Goal: Task Accomplishment & Management: Complete application form

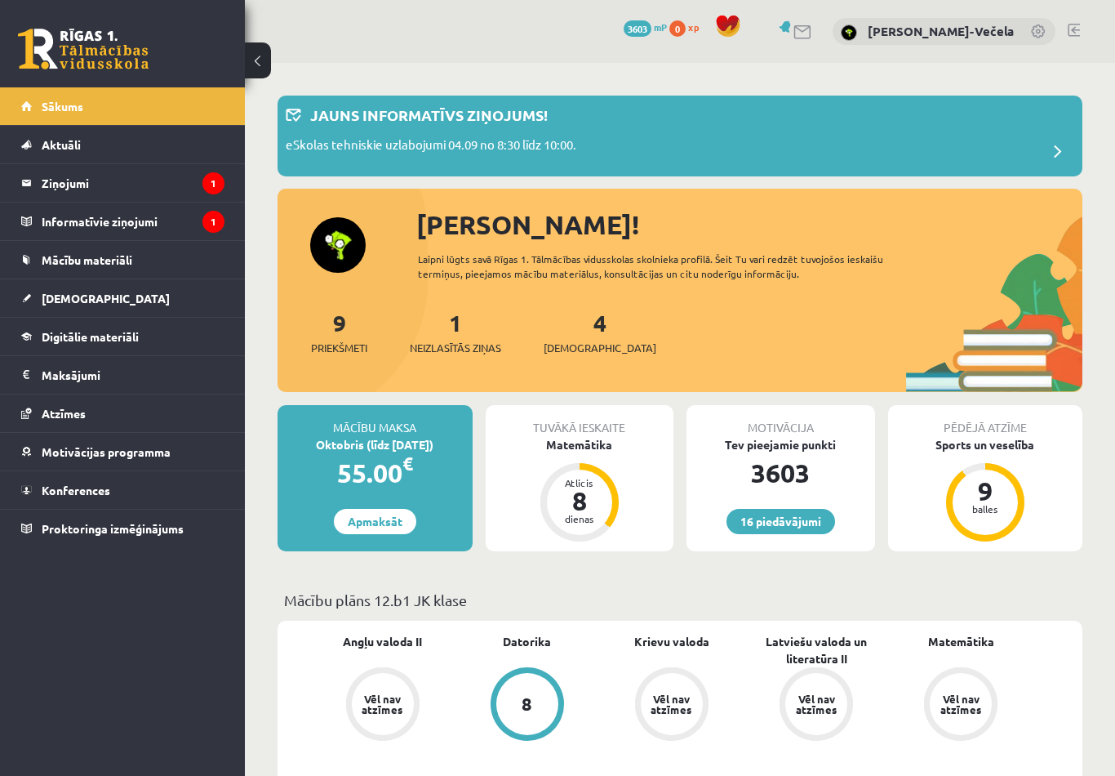
click at [168, 263] on link "Mācību materiāli" at bounding box center [122, 260] width 203 height 38
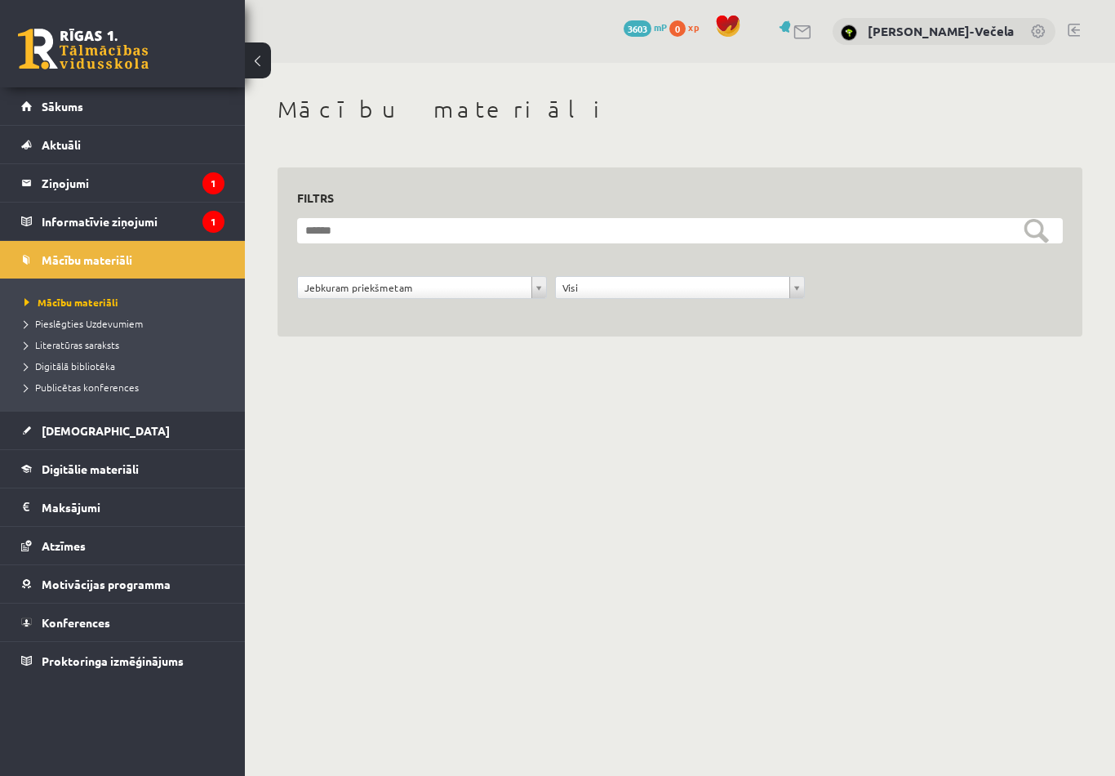
click at [113, 438] on link "[DEMOGRAPHIC_DATA]" at bounding box center [122, 430] width 203 height 38
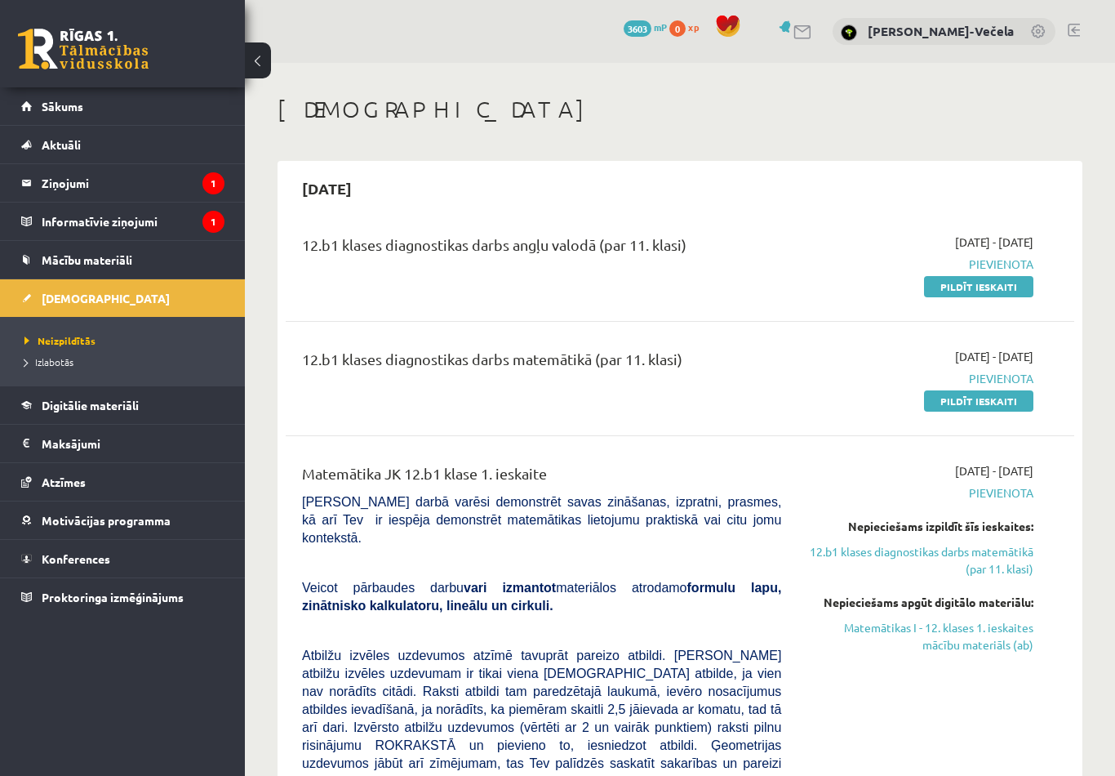
click at [973, 291] on link "Pildīt ieskaiti" at bounding box center [978, 286] width 109 height 21
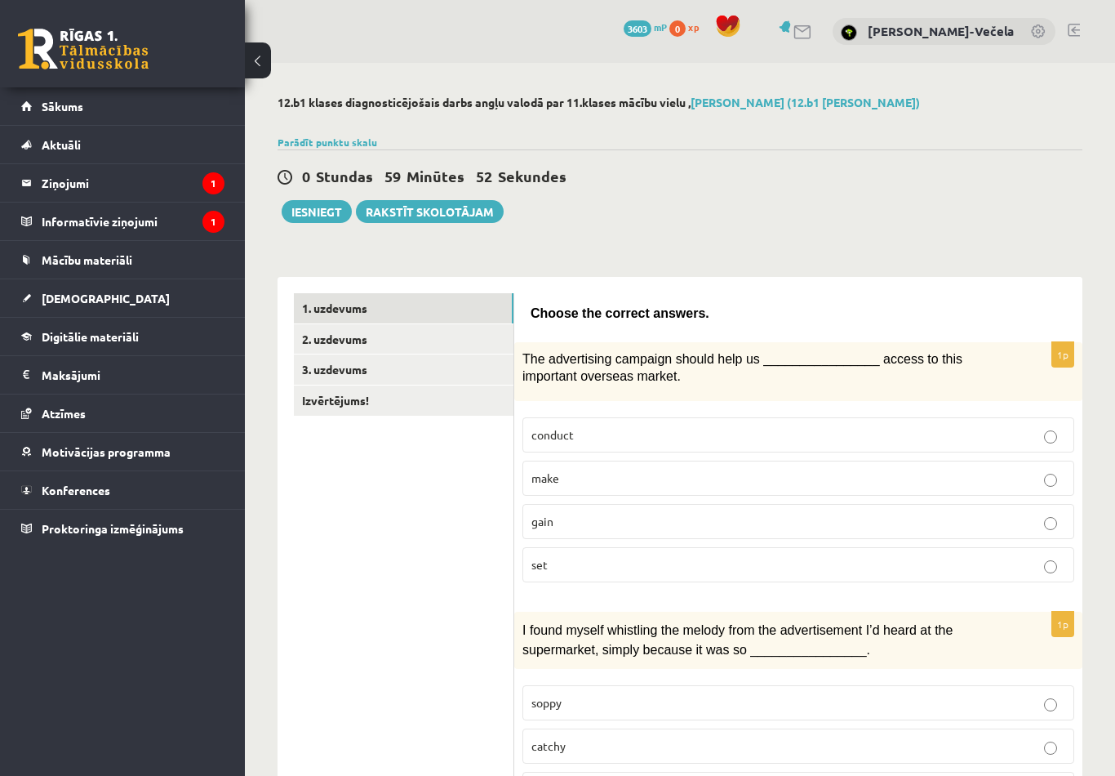
click at [911, 514] on p "gain" at bounding box center [799, 521] width 534 height 17
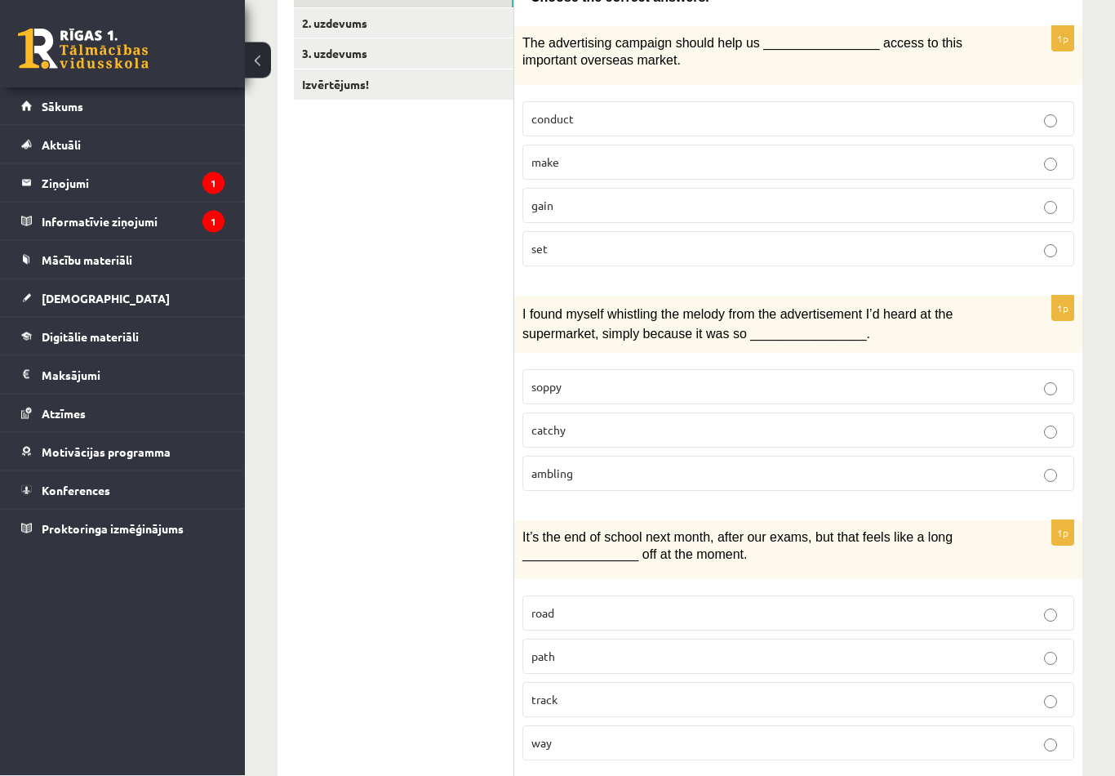
scroll to position [316, 0]
click at [944, 435] on label "catchy" at bounding box center [799, 429] width 552 height 35
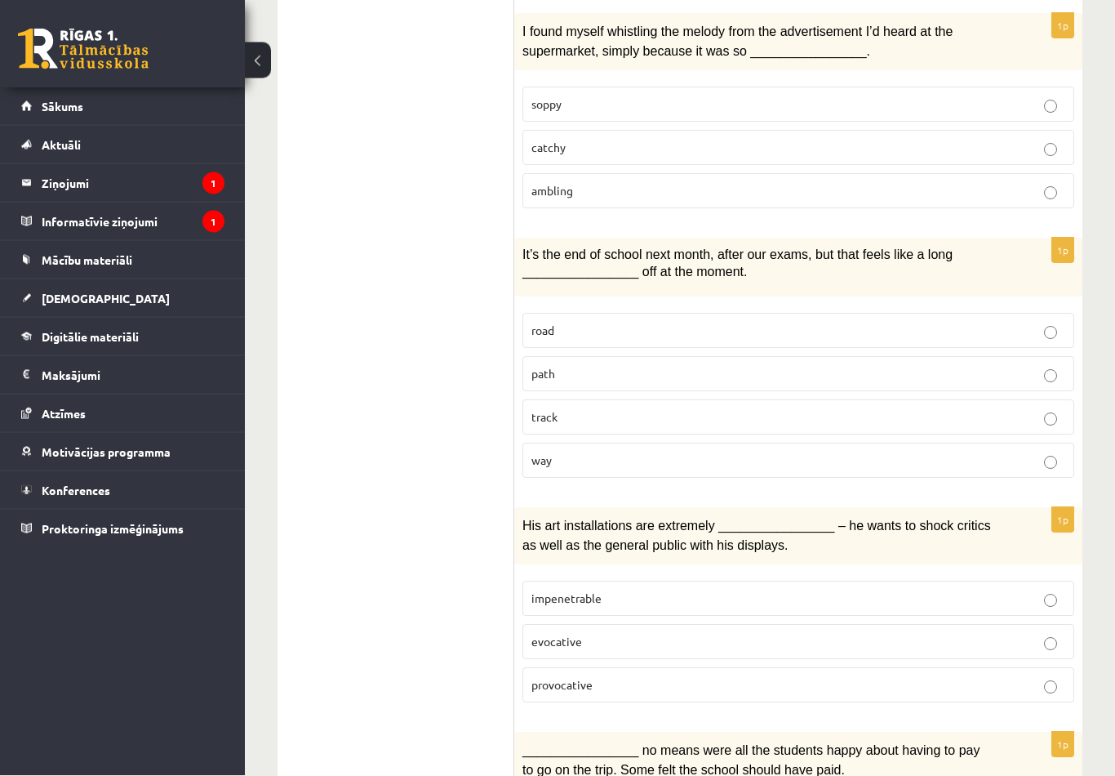
scroll to position [598, 0]
click at [674, 455] on p "way" at bounding box center [799, 460] width 534 height 17
click at [576, 380] on label "path" at bounding box center [799, 373] width 552 height 35
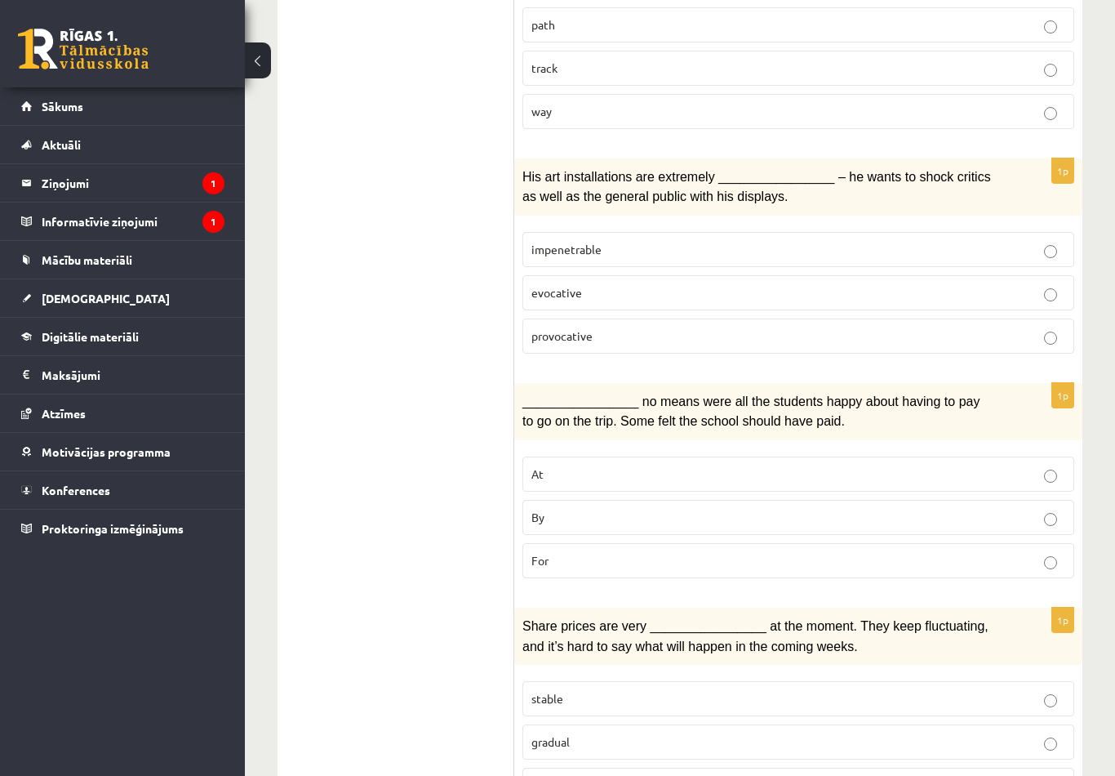
scroll to position [946, 0]
click at [574, 358] on div "1p His art installations are extremely ________________ – he wants to shock cri…" at bounding box center [798, 263] width 568 height 208
click at [574, 340] on label "provocative" at bounding box center [799, 336] width 552 height 35
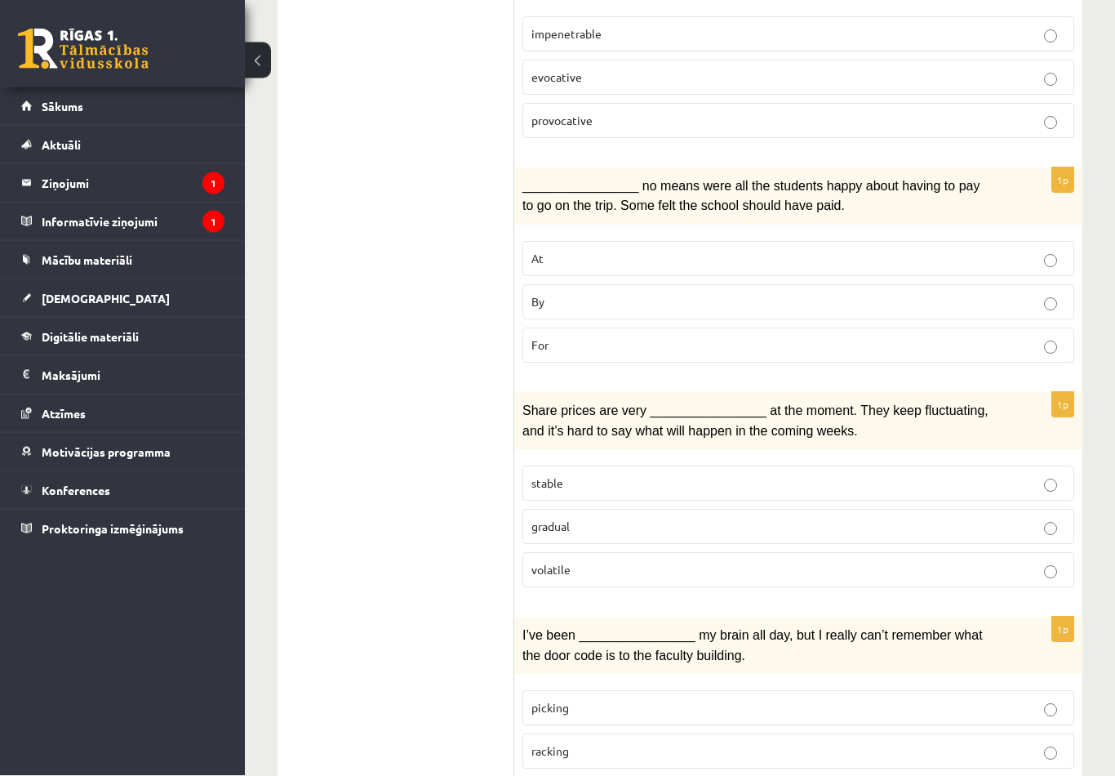
scroll to position [1163, 0]
click at [568, 308] on label "By" at bounding box center [799, 301] width 552 height 35
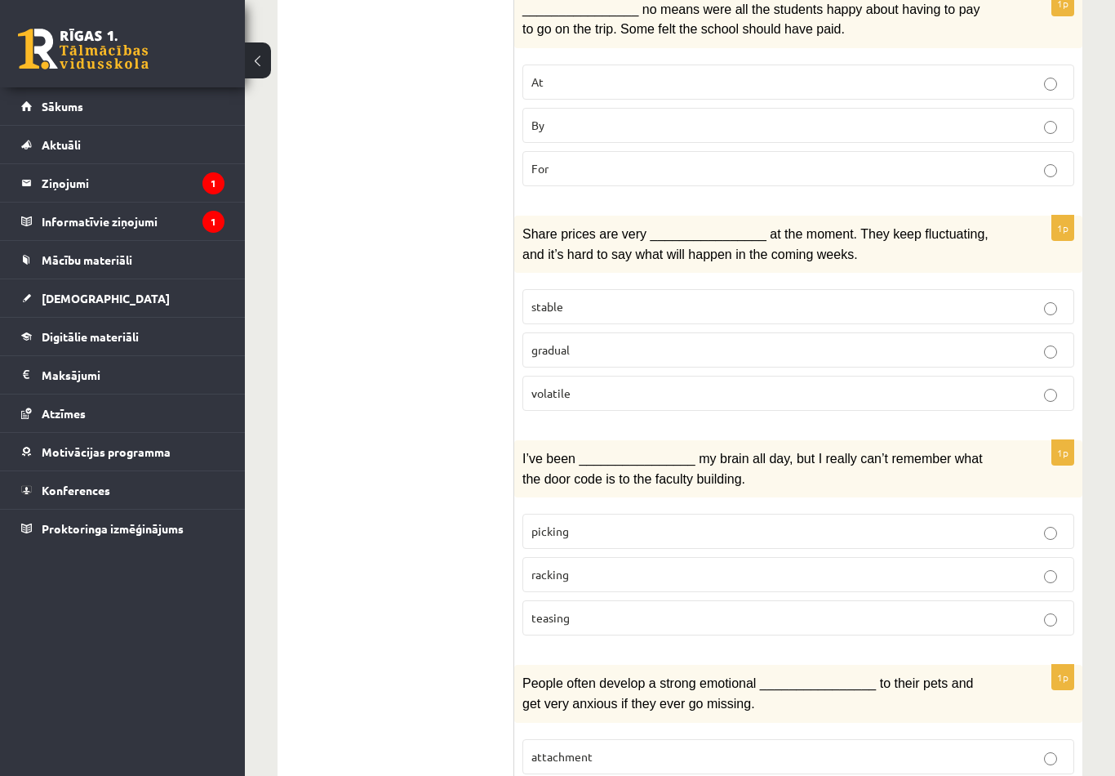
scroll to position [1338, 0]
click at [586, 349] on p "gradual" at bounding box center [799, 350] width 534 height 17
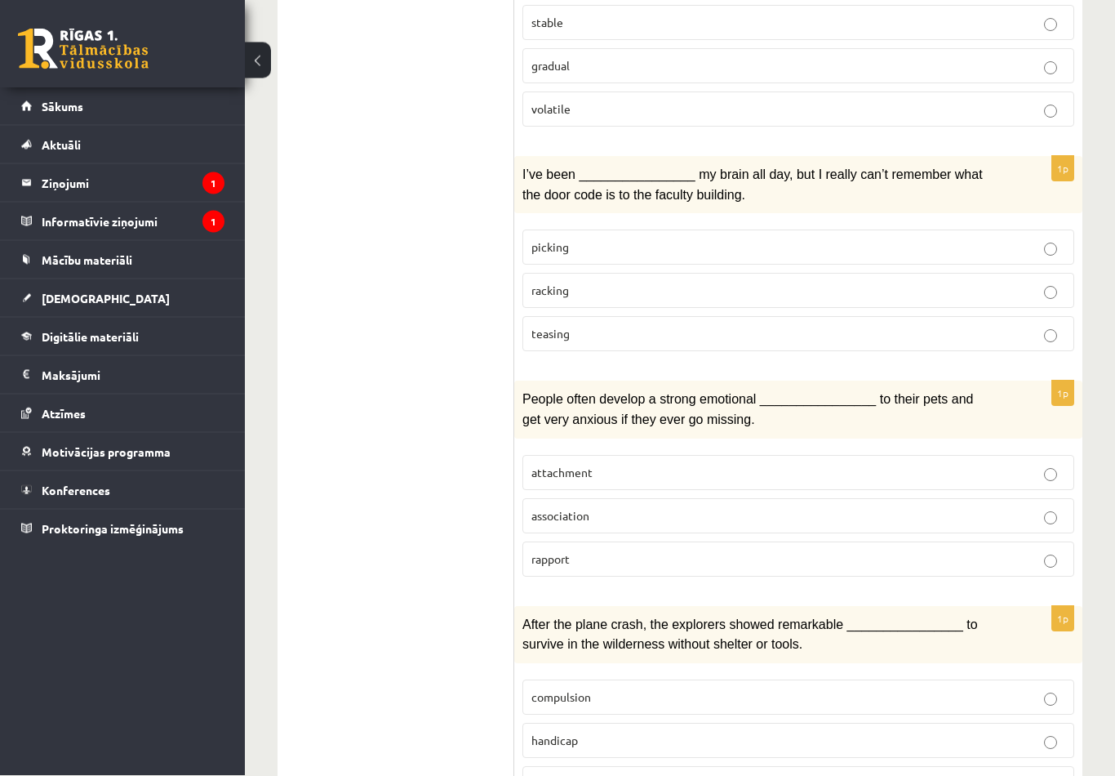
scroll to position [1623, 0]
click at [615, 282] on p "racking" at bounding box center [799, 290] width 534 height 17
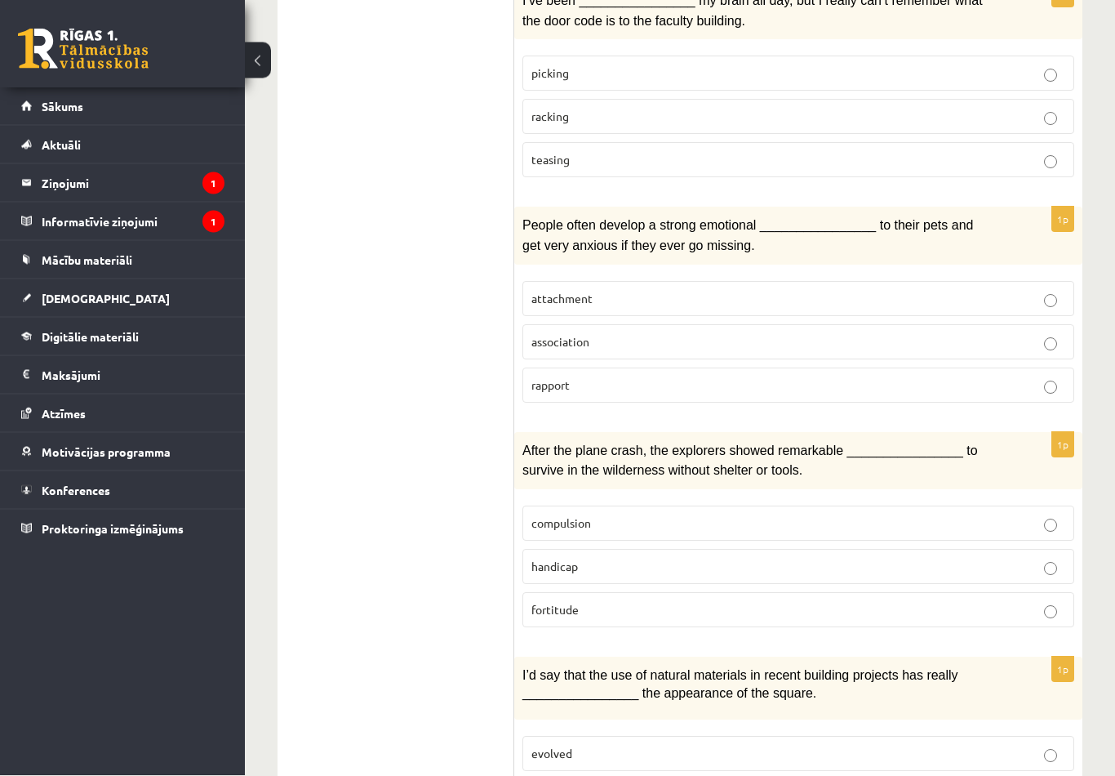
scroll to position [1797, 0]
click at [576, 291] on span "attachment" at bounding box center [562, 298] width 61 height 15
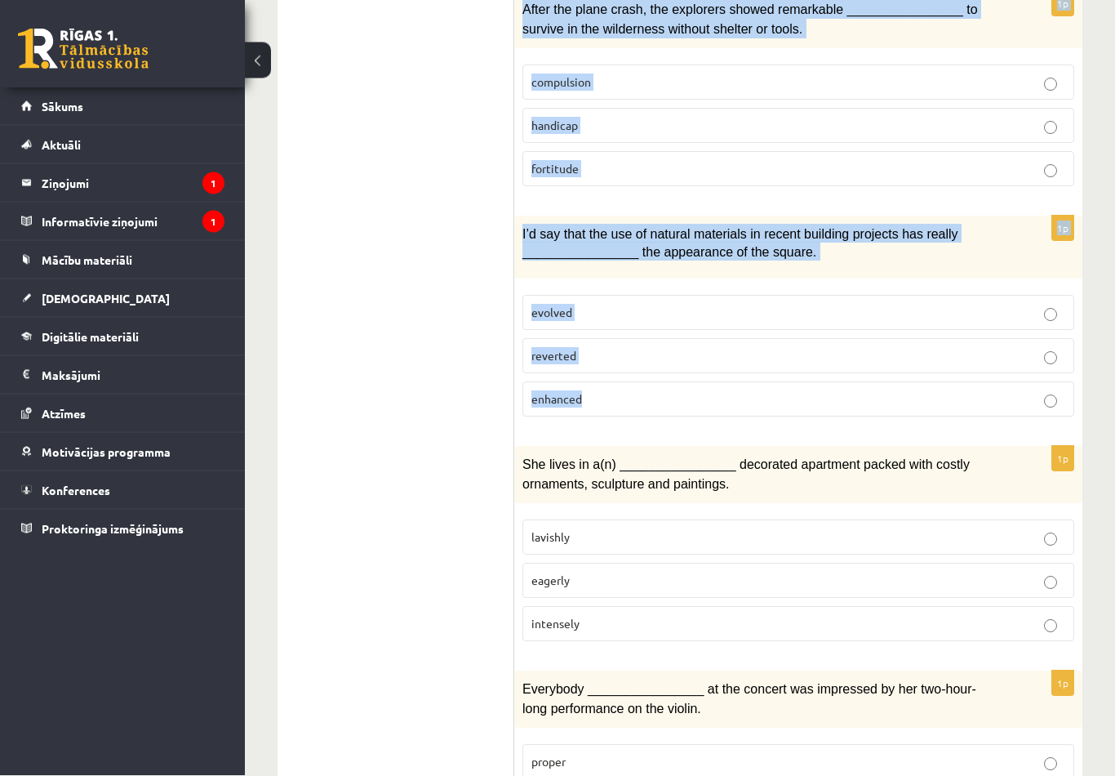
scroll to position [2342, 0]
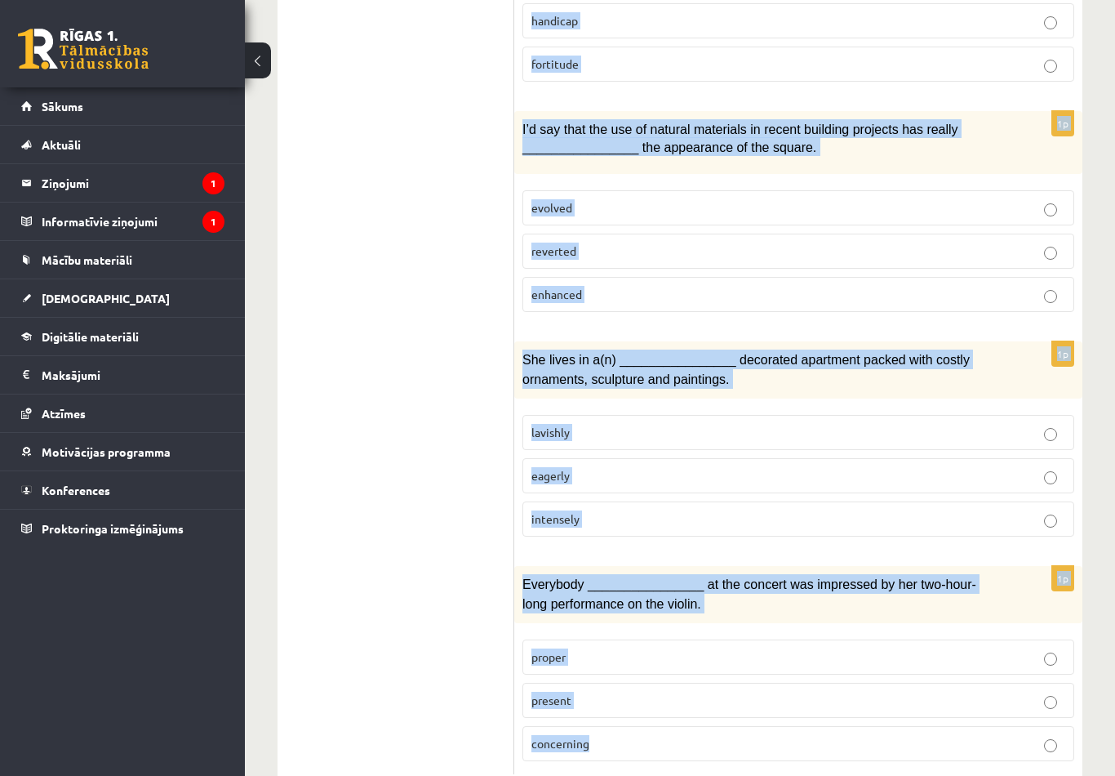
copy div "Izvērtējums! Choose the correct answers. 1p The advertising campaign should hel…"
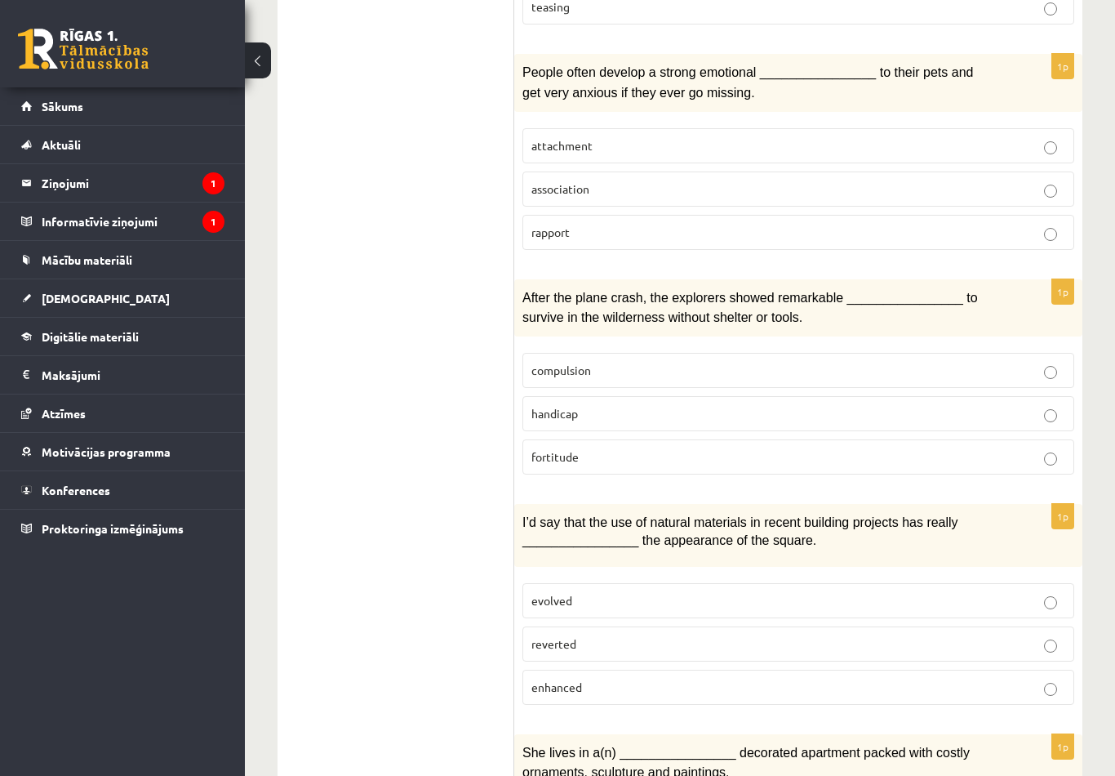
click at [690, 448] on p "fortitude" at bounding box center [799, 456] width 534 height 17
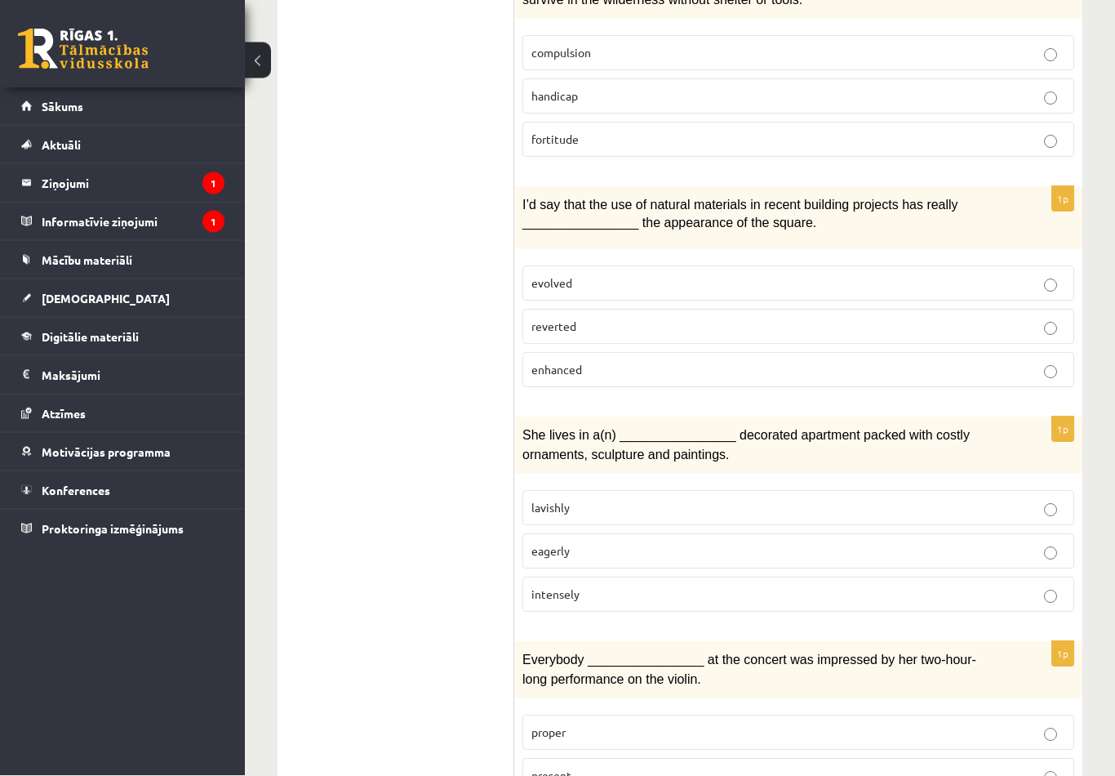
scroll to position [2267, 0]
click at [745, 361] on p "enhanced" at bounding box center [799, 369] width 534 height 17
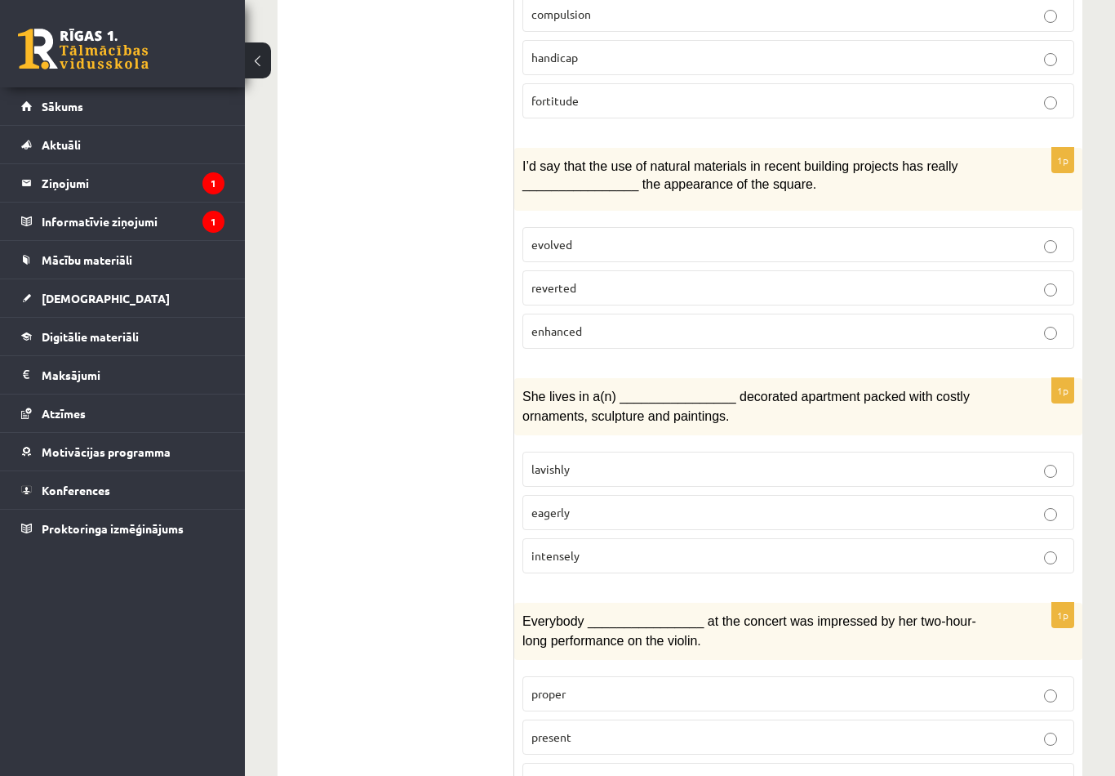
scroll to position [2342, 0]
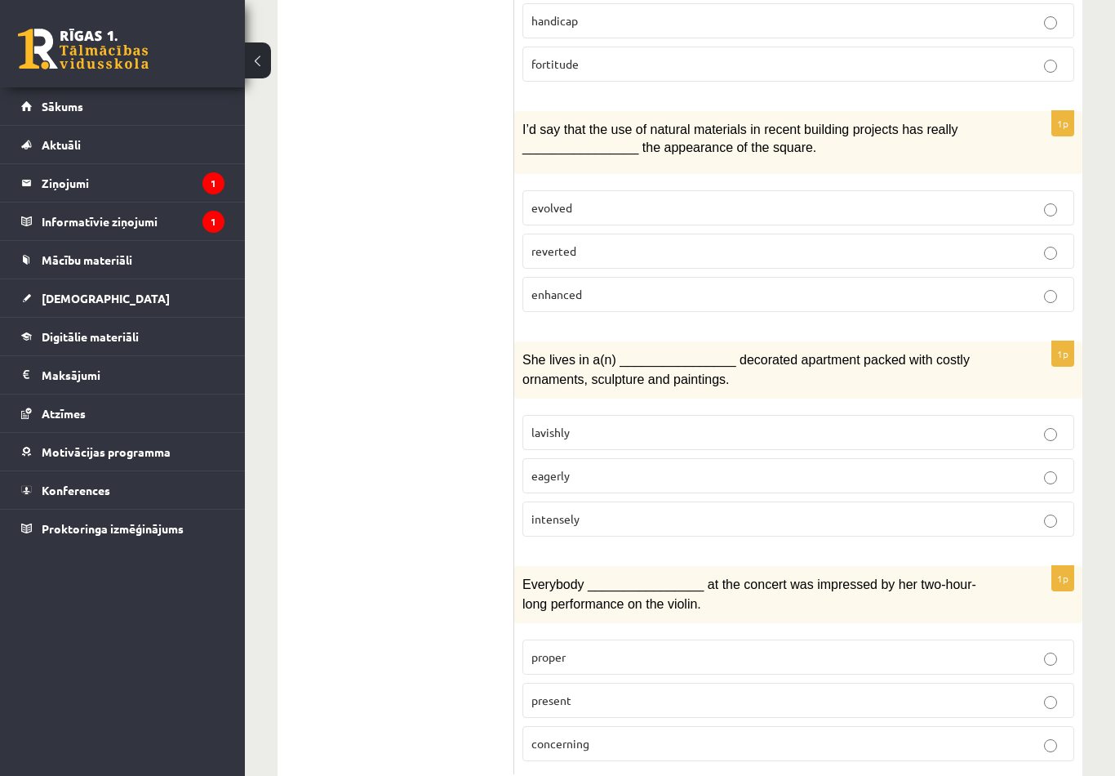
click at [700, 424] on p "lavishly" at bounding box center [799, 432] width 534 height 17
click at [716, 692] on p "present" at bounding box center [799, 700] width 534 height 17
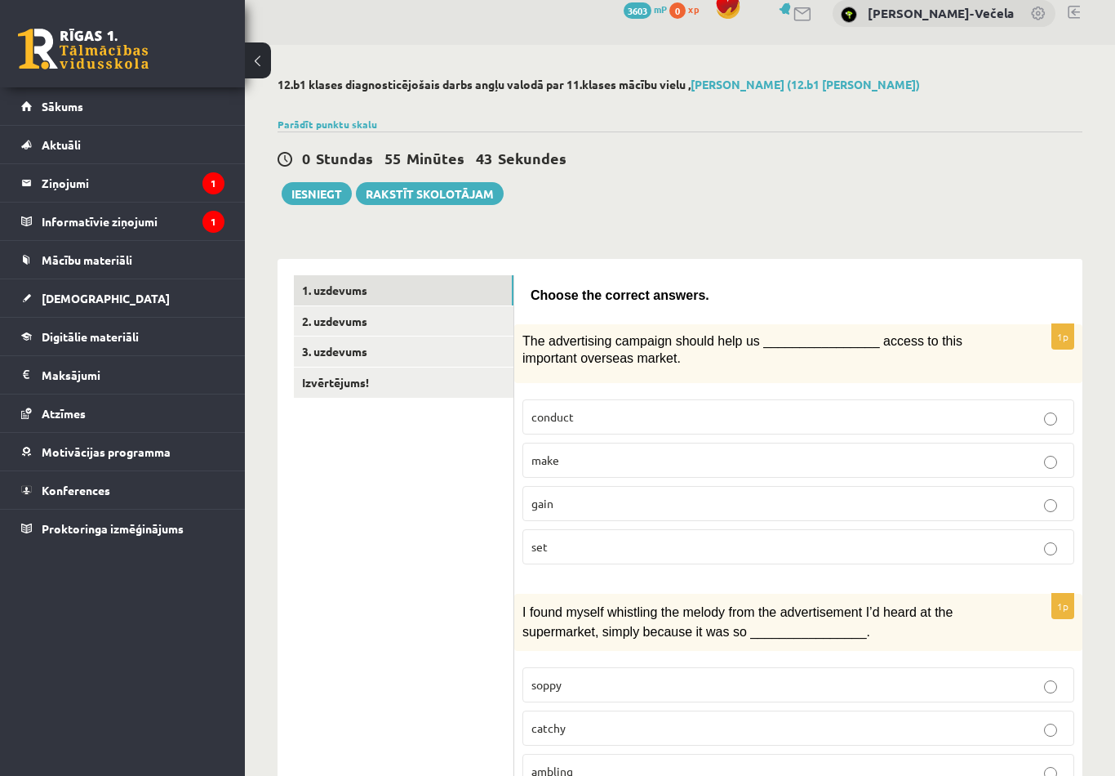
scroll to position [0, 0]
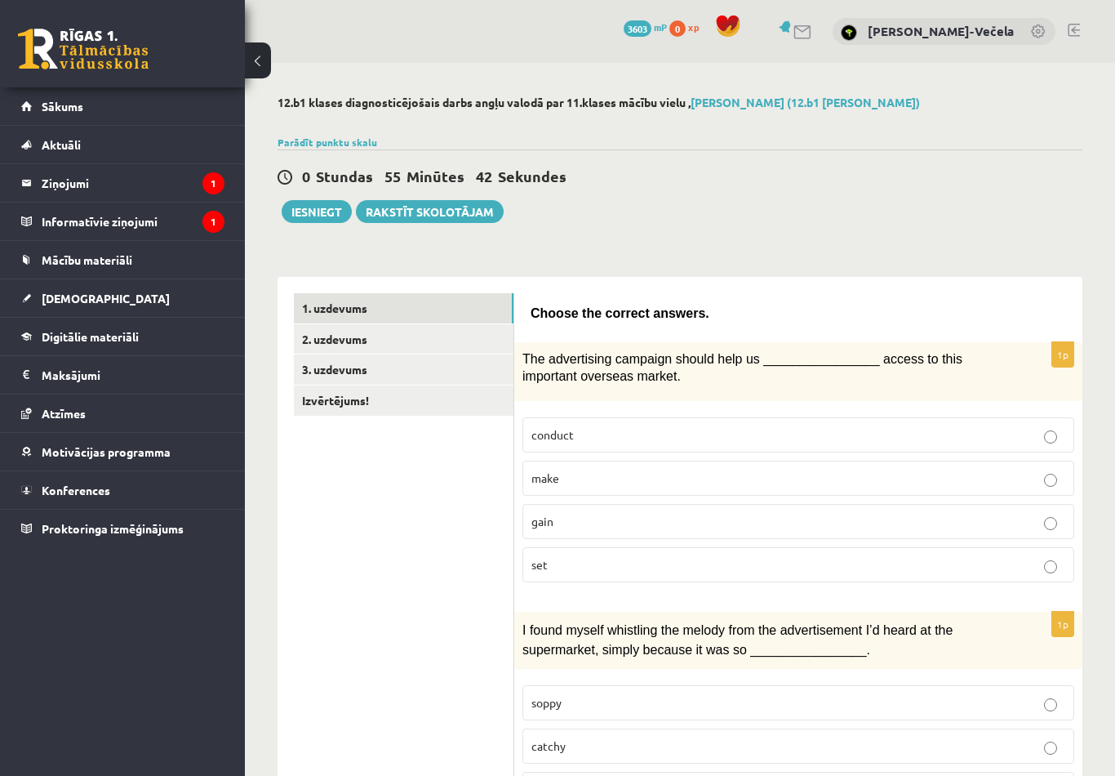
click at [435, 340] on link "2. uzdevums" at bounding box center [404, 339] width 220 height 30
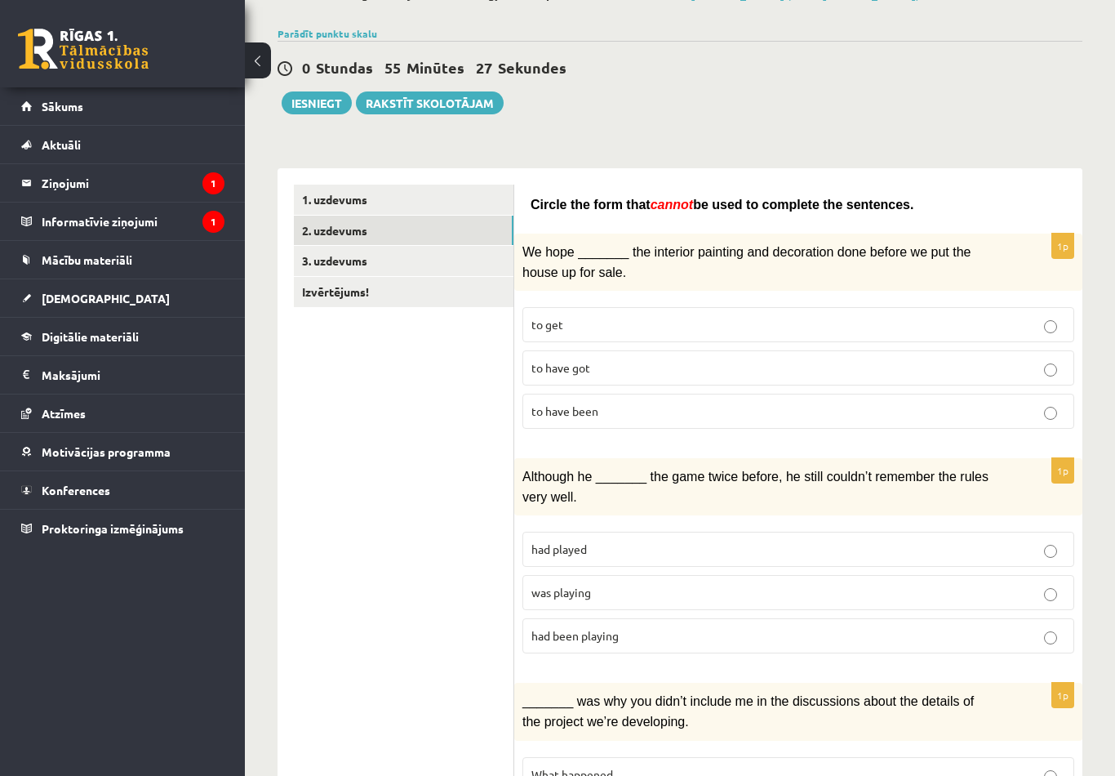
scroll to position [115, 0]
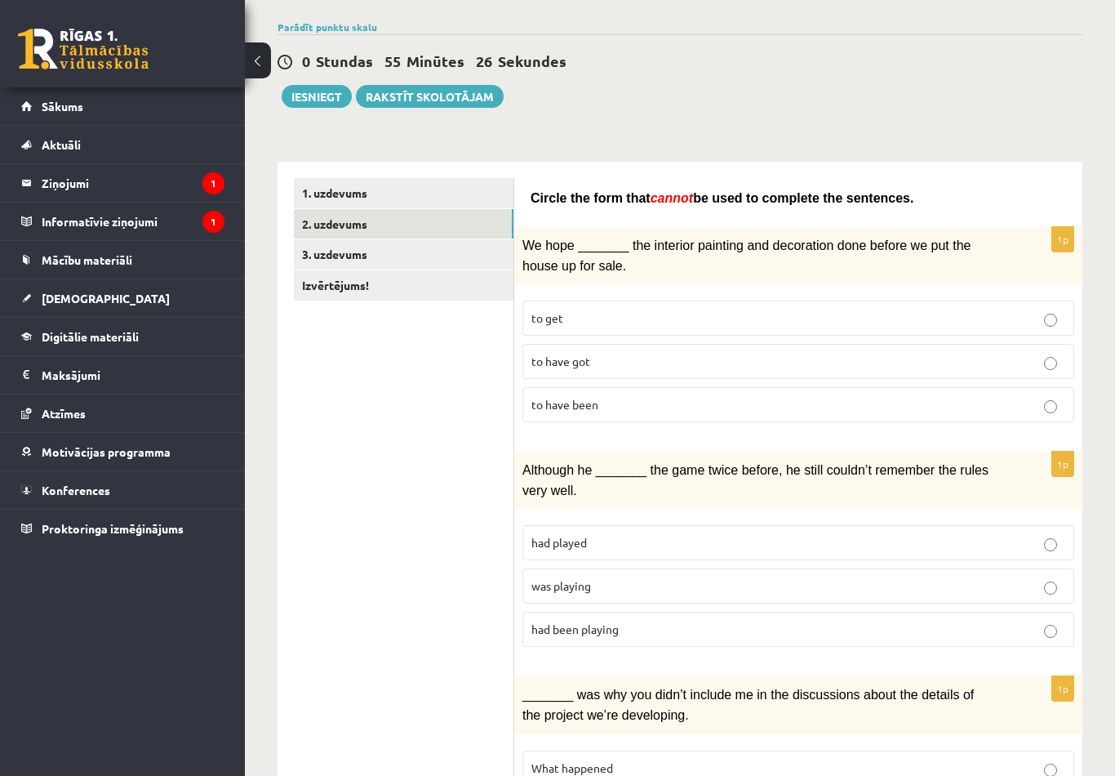
click at [598, 418] on label "to have been" at bounding box center [799, 404] width 552 height 35
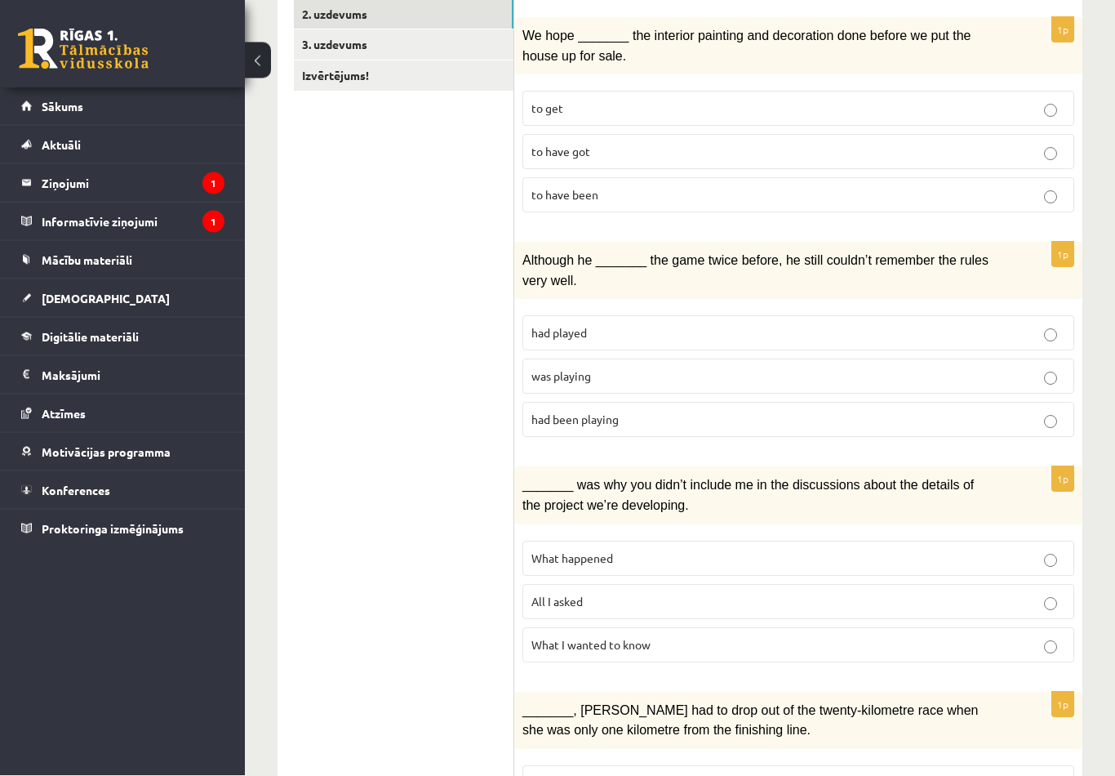
scroll to position [325, 0]
click at [674, 425] on label "had been playing" at bounding box center [799, 419] width 552 height 35
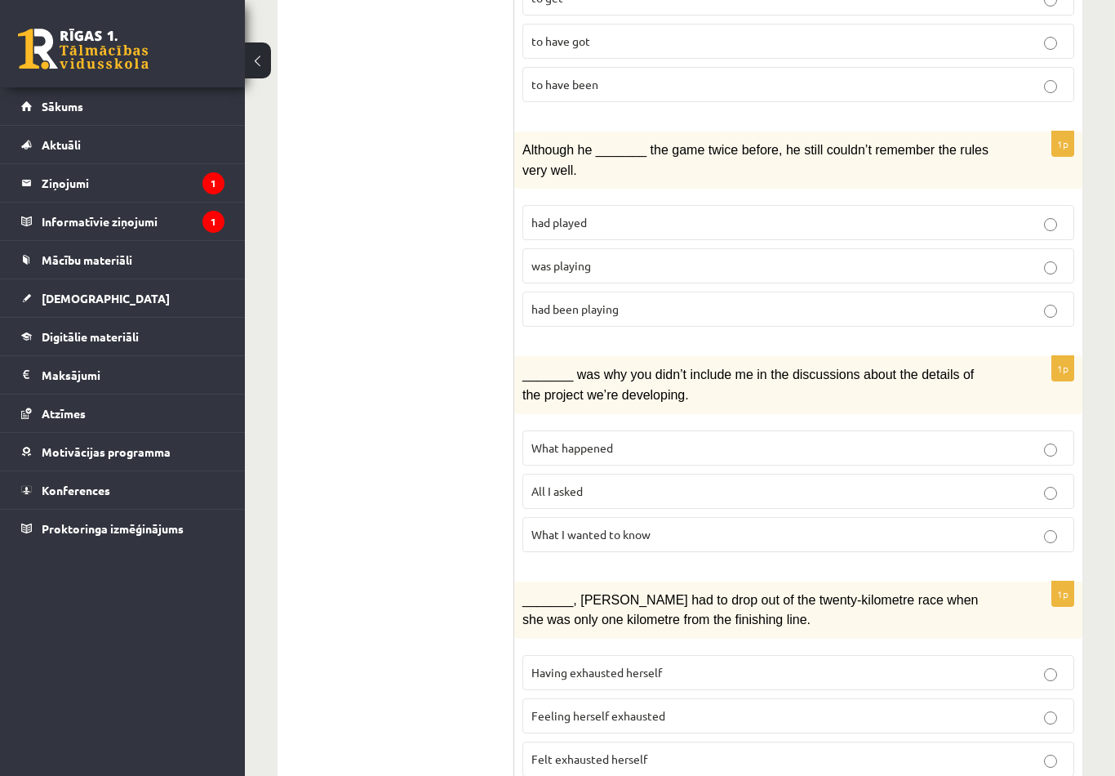
scroll to position [432, 0]
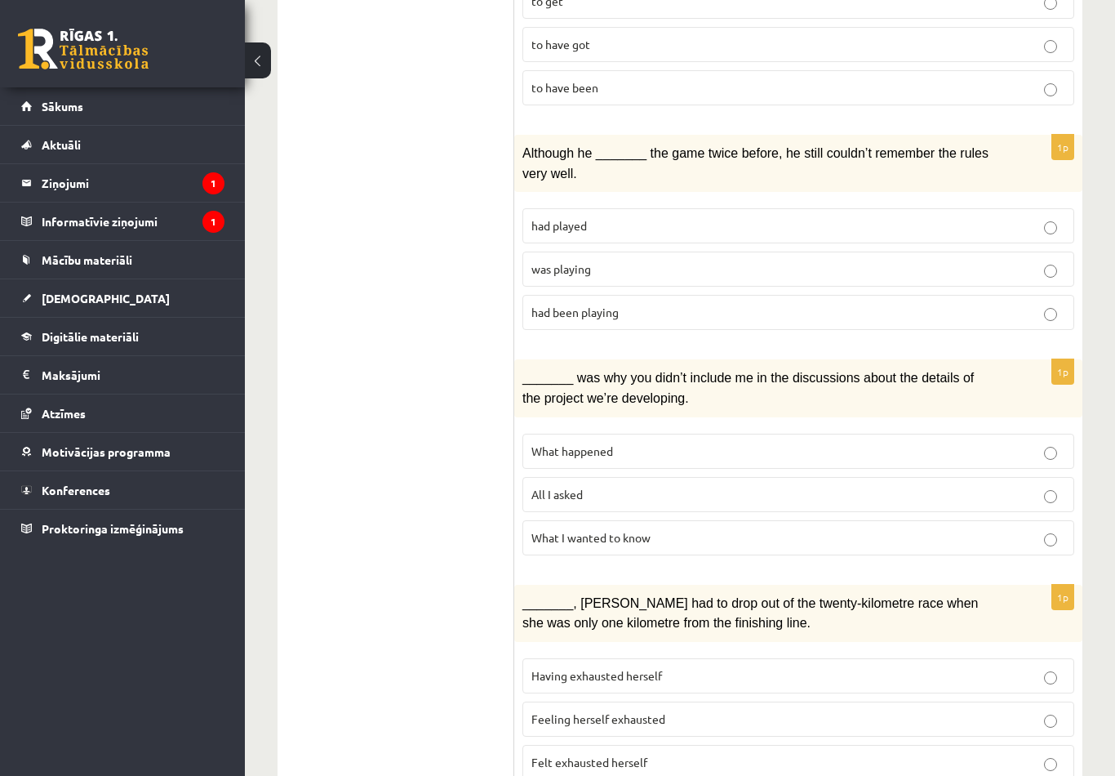
click at [720, 276] on label "was playing" at bounding box center [799, 268] width 552 height 35
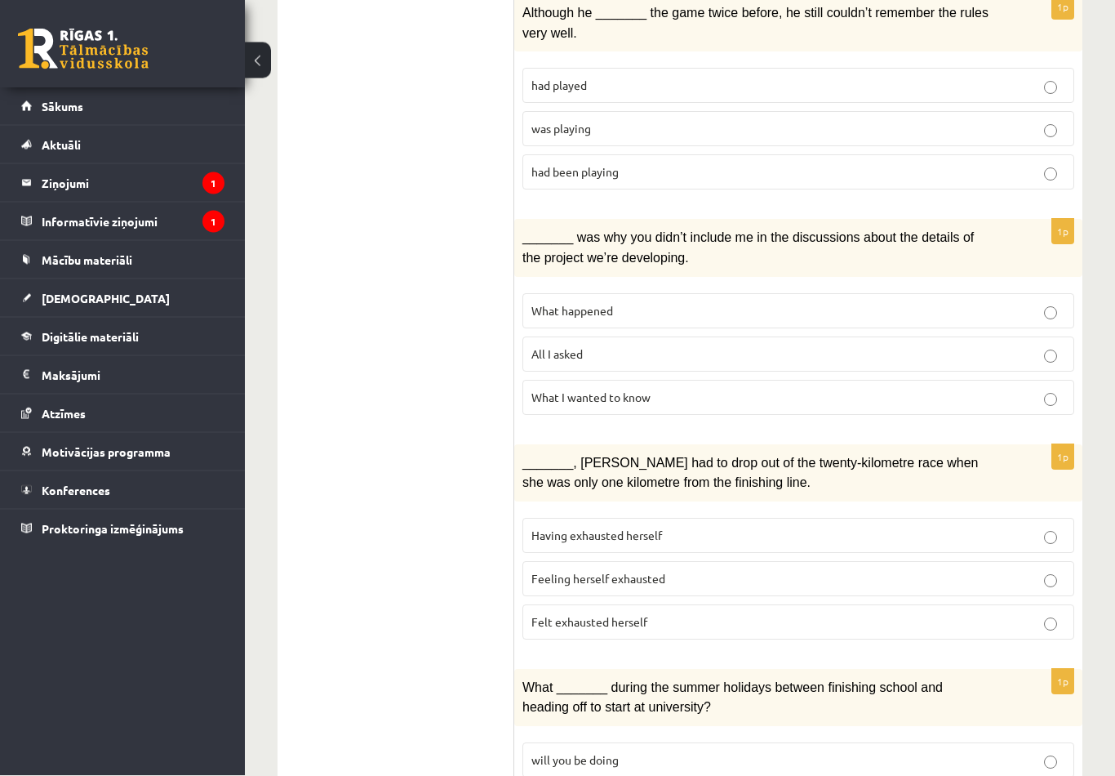
scroll to position [572, 0]
click at [686, 306] on p "What happened" at bounding box center [799, 310] width 534 height 17
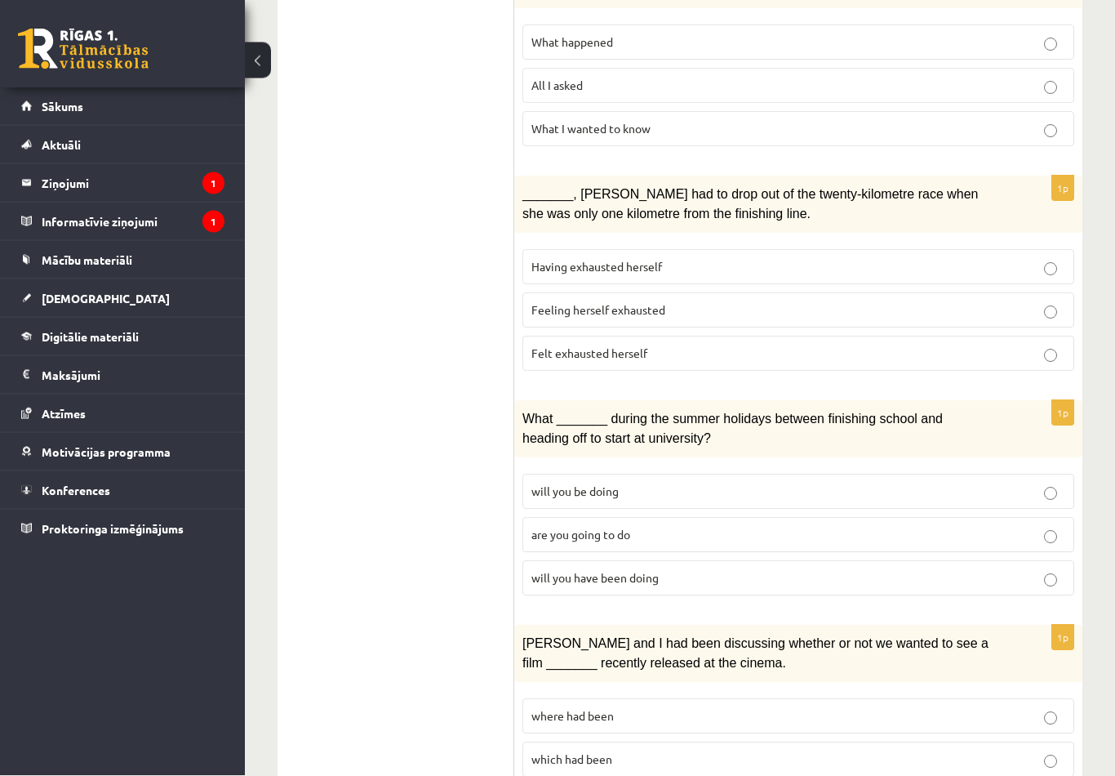
scroll to position [842, 0]
click at [627, 354] on label "Felt exhausted herself" at bounding box center [799, 352] width 552 height 35
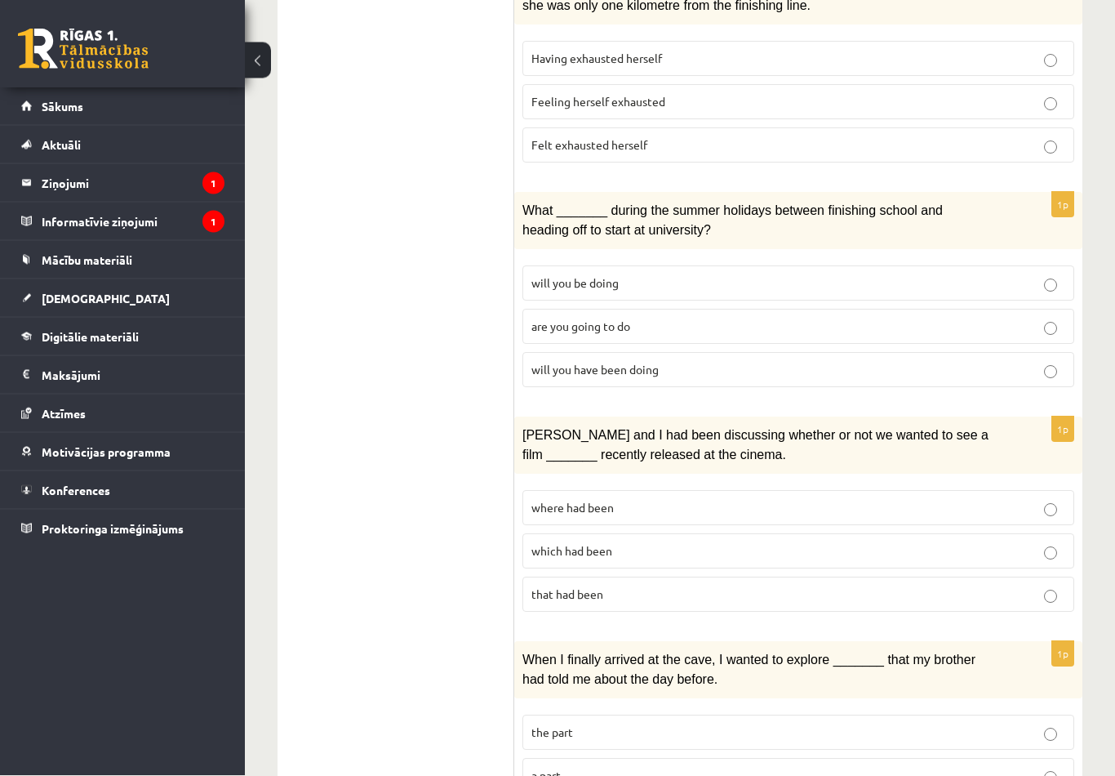
scroll to position [1049, 0]
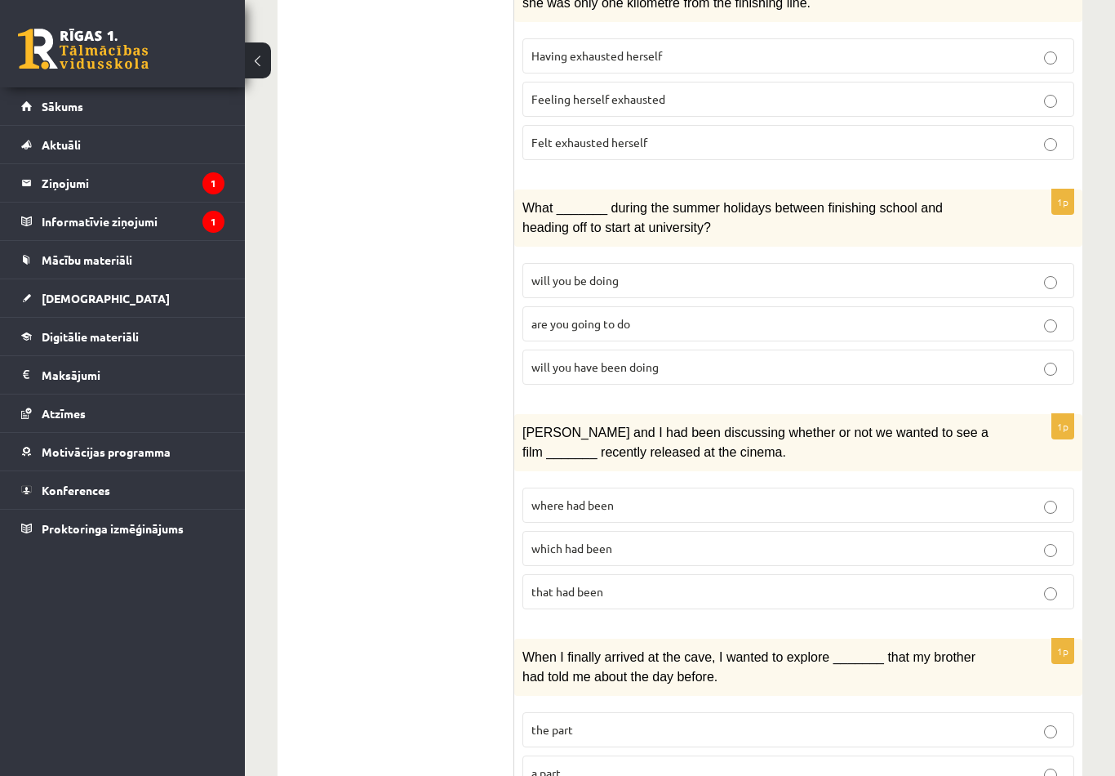
click at [599, 359] on span "will you have been doing" at bounding box center [595, 366] width 127 height 15
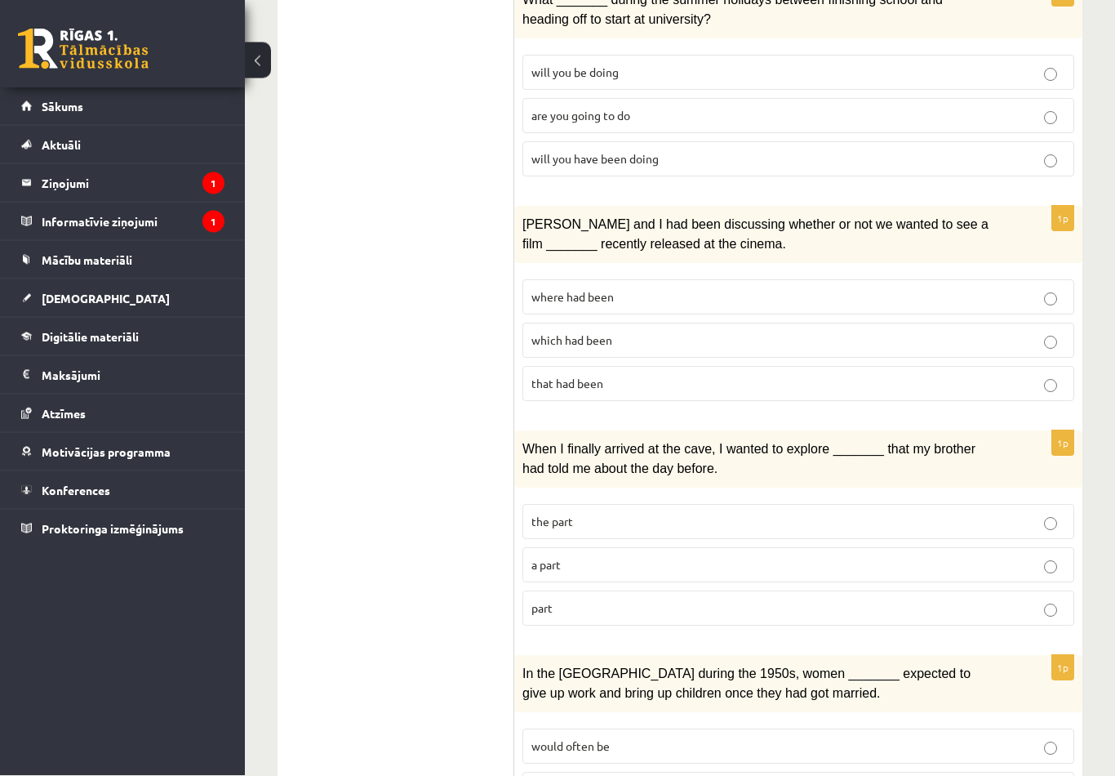
scroll to position [1260, 0]
click at [573, 289] on span "where had been" at bounding box center [573, 296] width 82 height 15
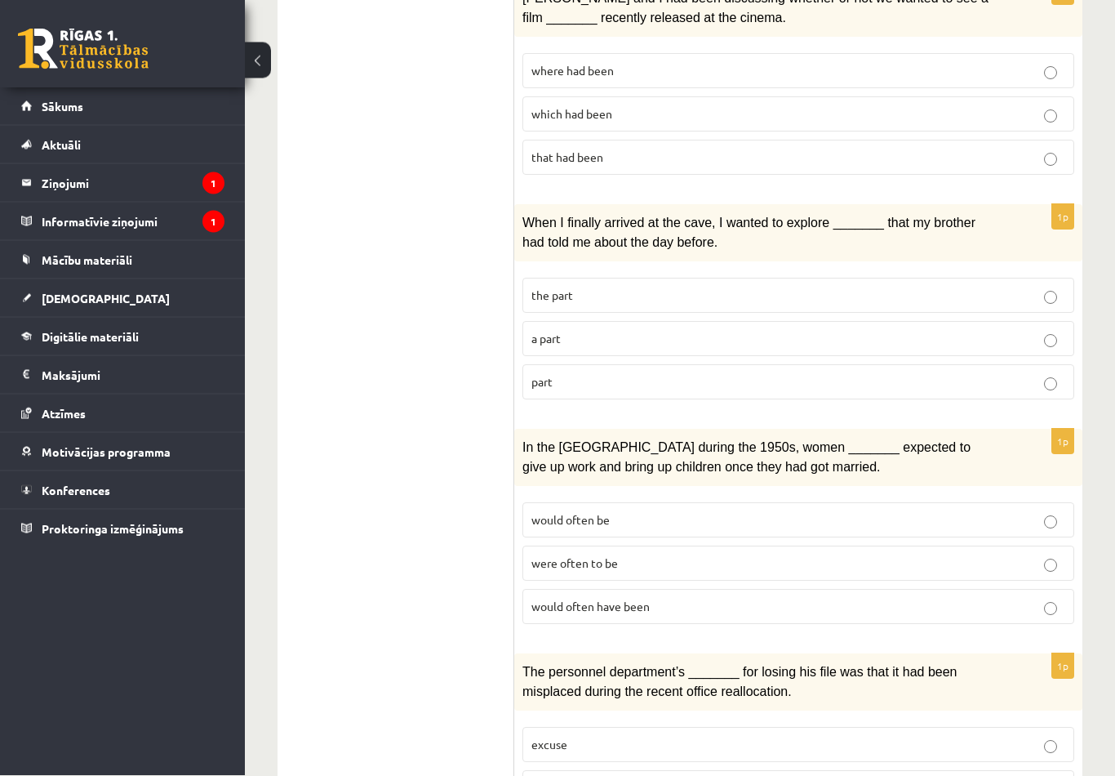
scroll to position [1486, 0]
click at [567, 376] on label "part" at bounding box center [799, 381] width 552 height 35
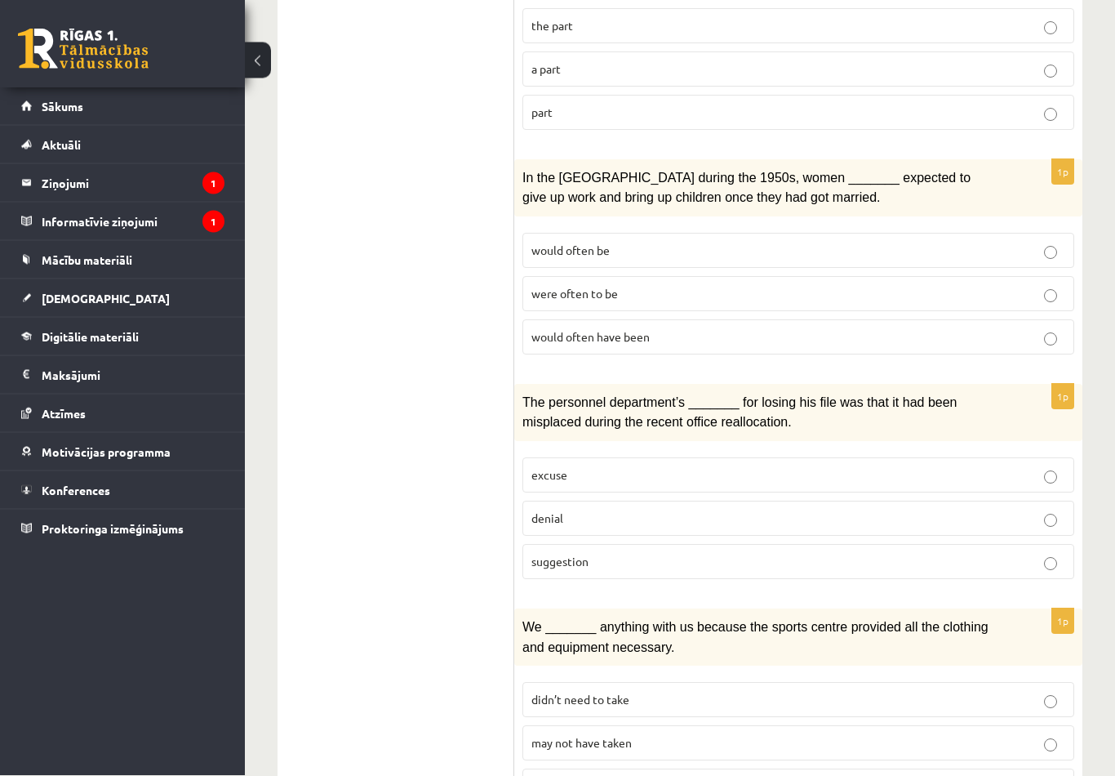
scroll to position [1755, 0]
click at [554, 329] on span "would often have been" at bounding box center [591, 336] width 118 height 15
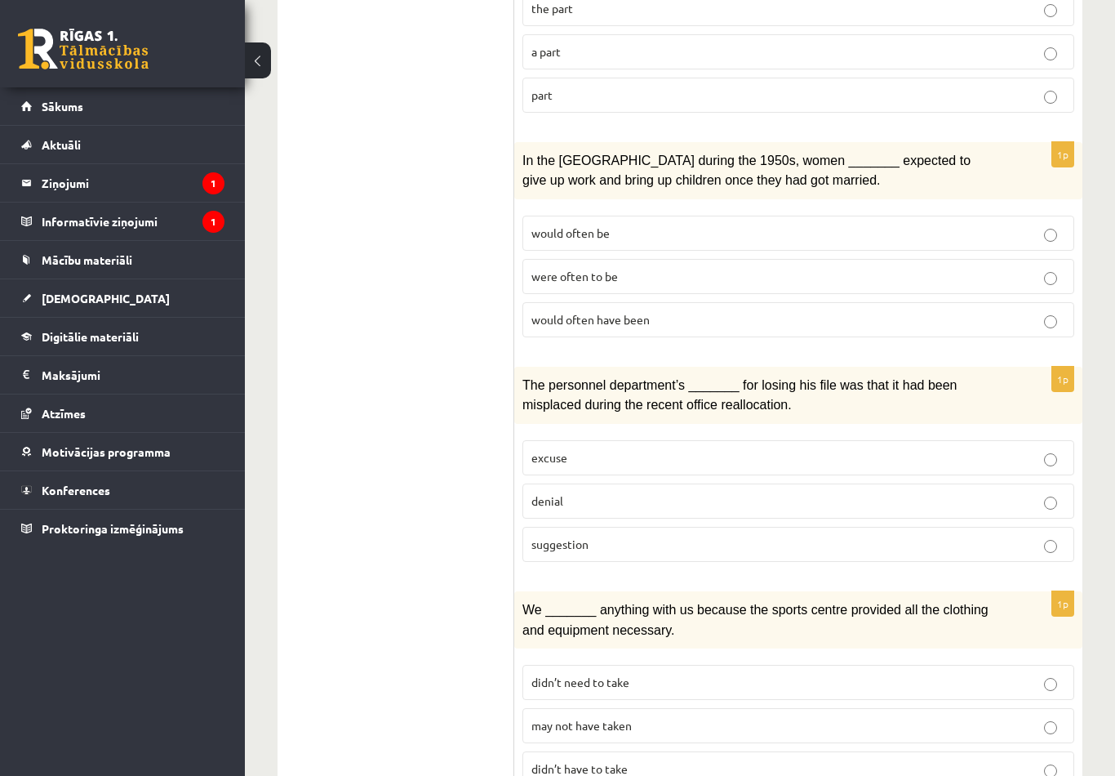
scroll to position [1795, 0]
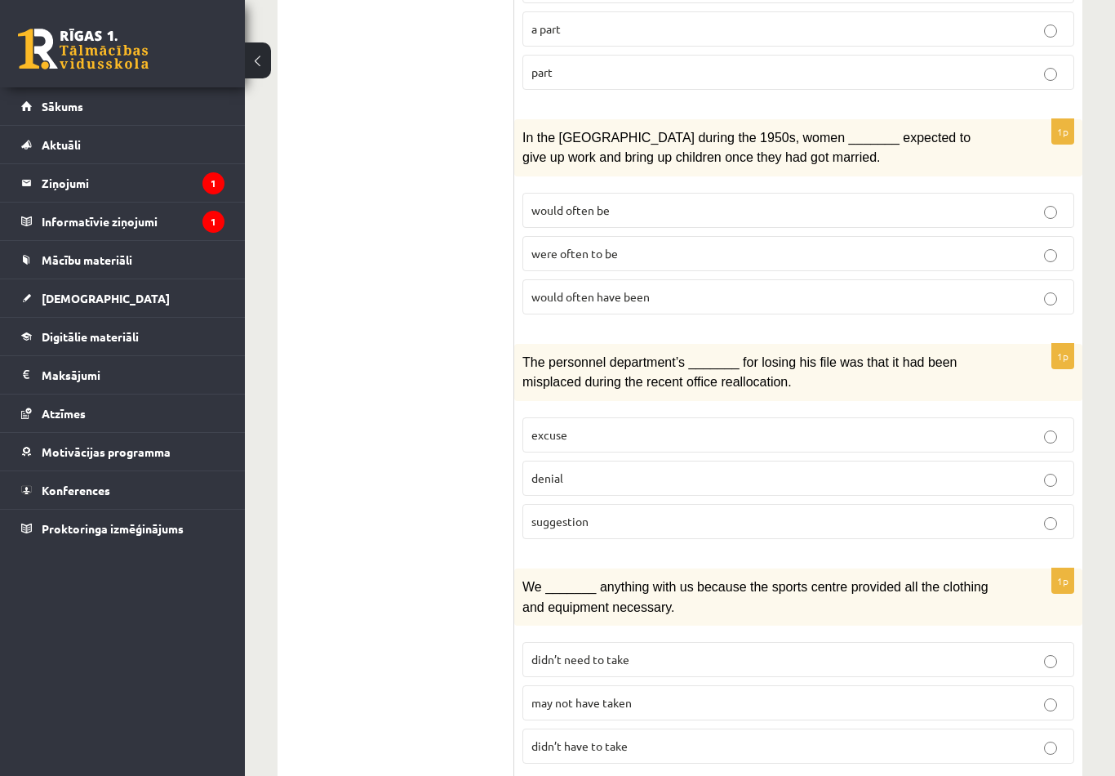
click at [545, 246] on span "were often to be" at bounding box center [575, 253] width 87 height 15
click at [543, 469] on p "denial" at bounding box center [799, 477] width 534 height 17
click at [537, 695] on span "may not have taken" at bounding box center [582, 702] width 100 height 15
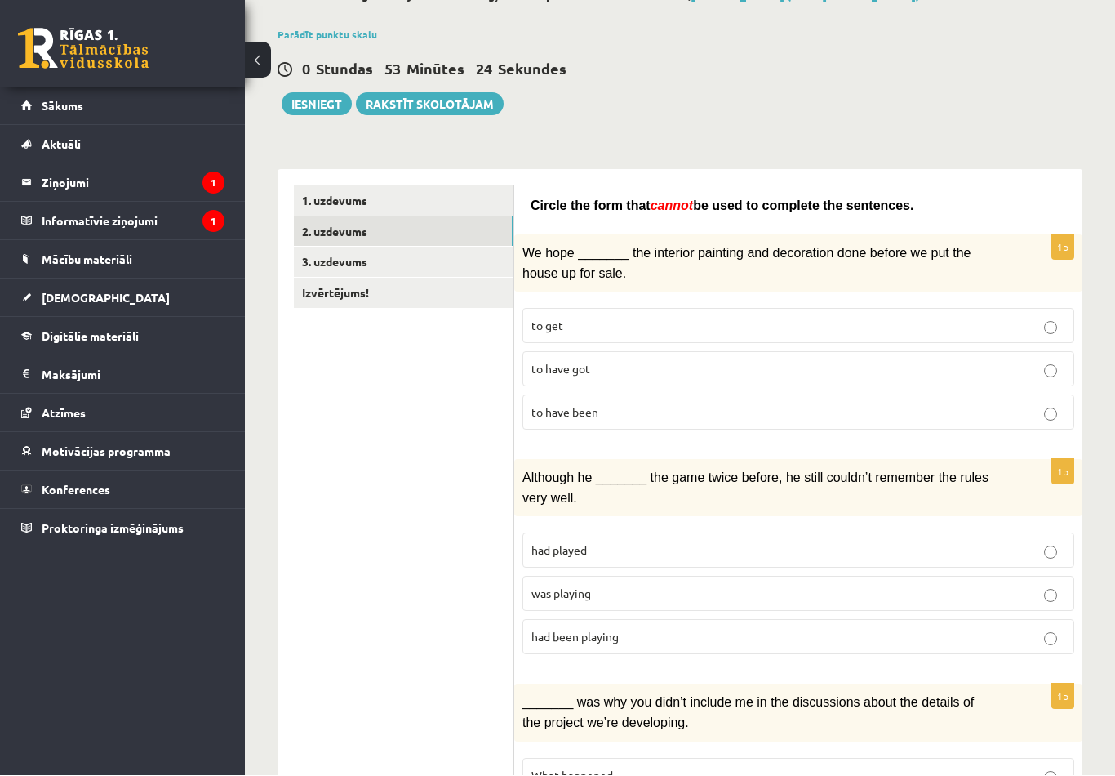
click at [358, 260] on link "3. uzdevums" at bounding box center [404, 262] width 220 height 30
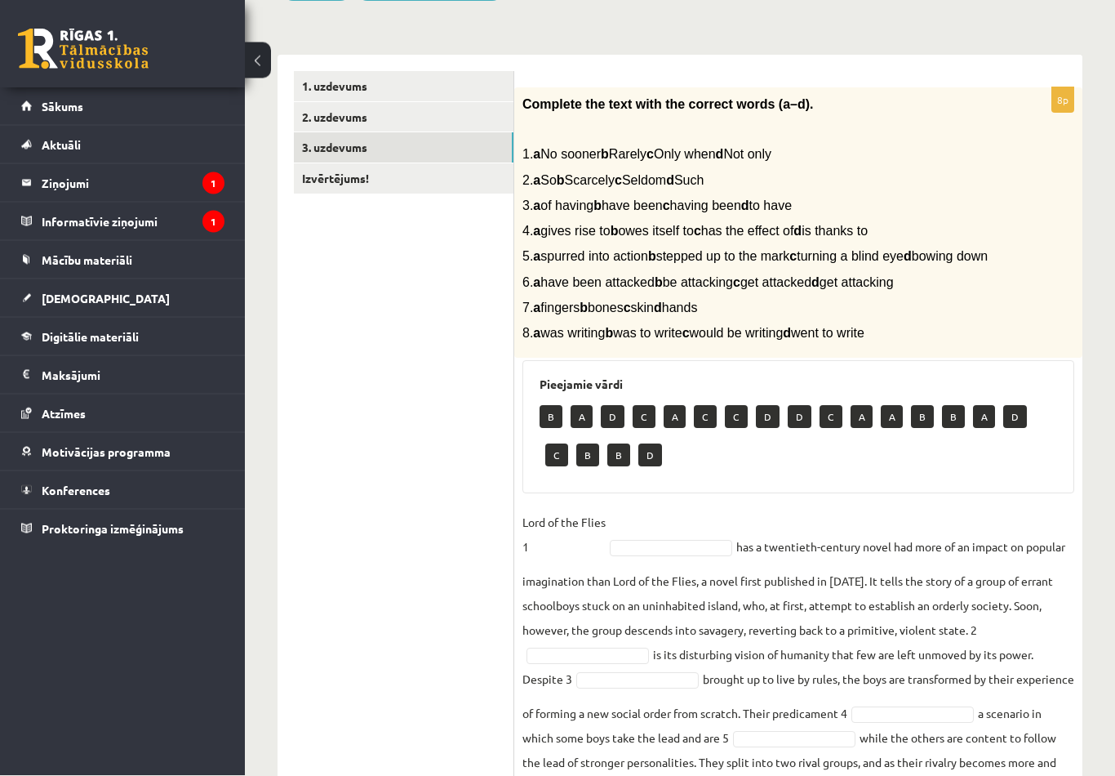
scroll to position [222, 0]
click at [350, 189] on link "Izvērtējums!" at bounding box center [404, 178] width 220 height 30
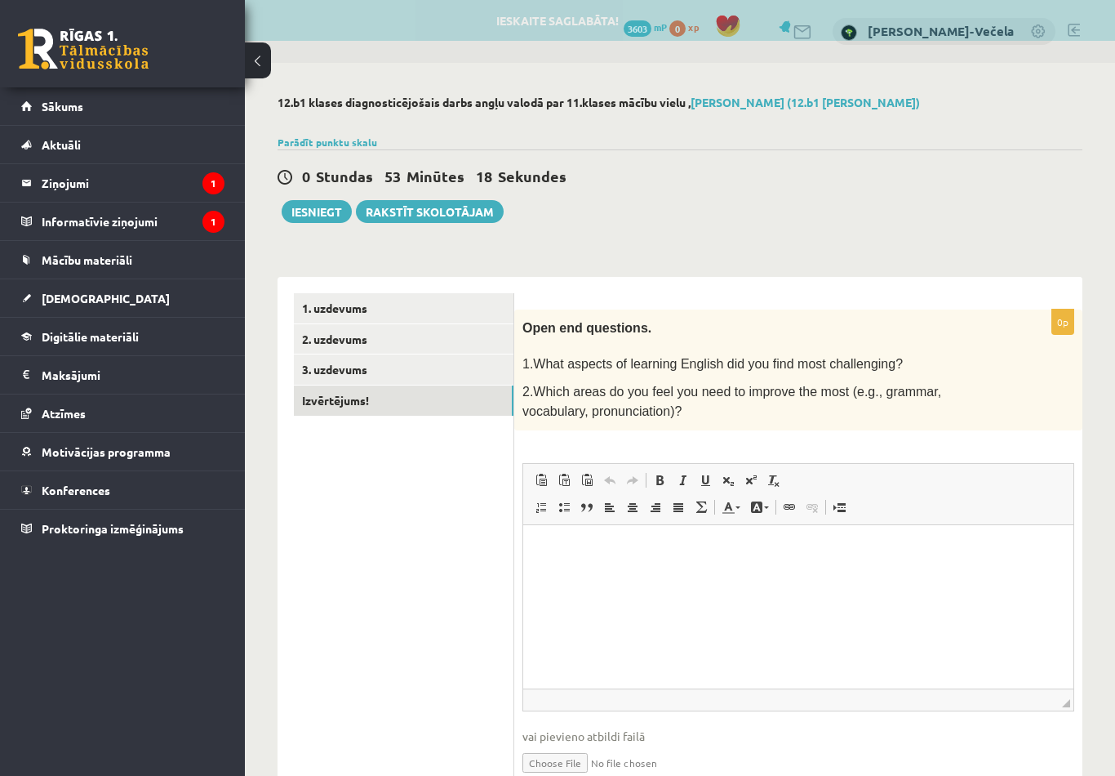
scroll to position [0, 0]
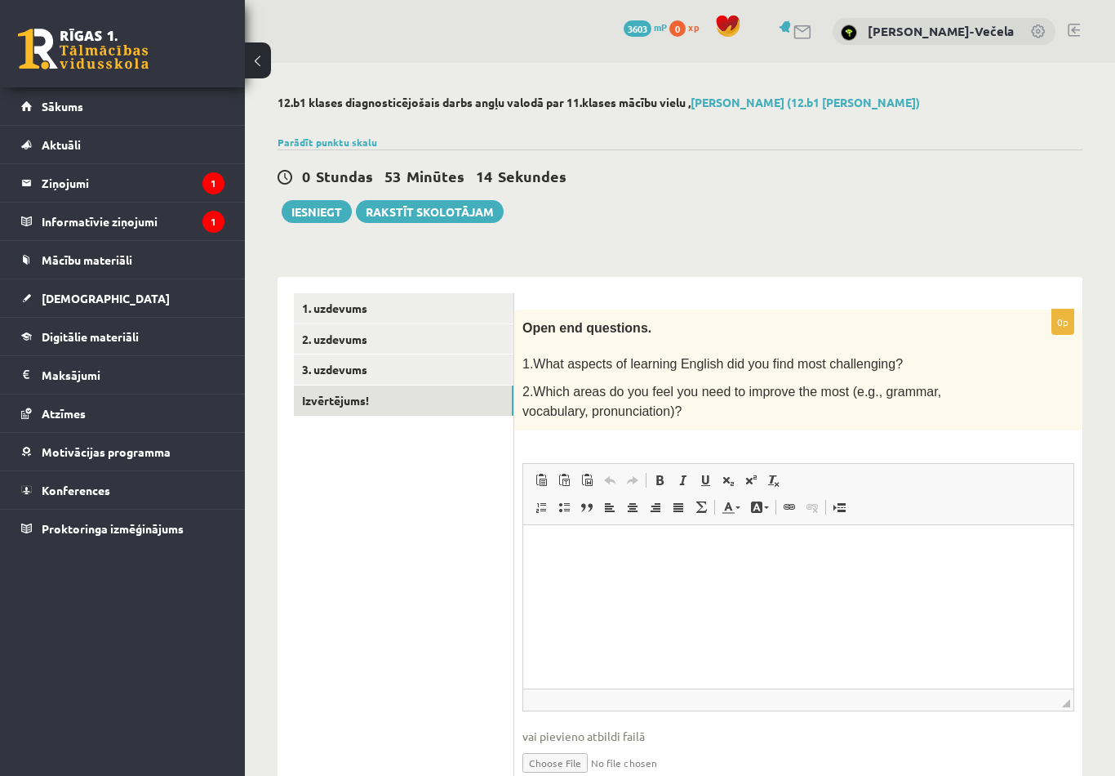
click at [362, 355] on link "3. uzdevums" at bounding box center [404, 369] width 220 height 30
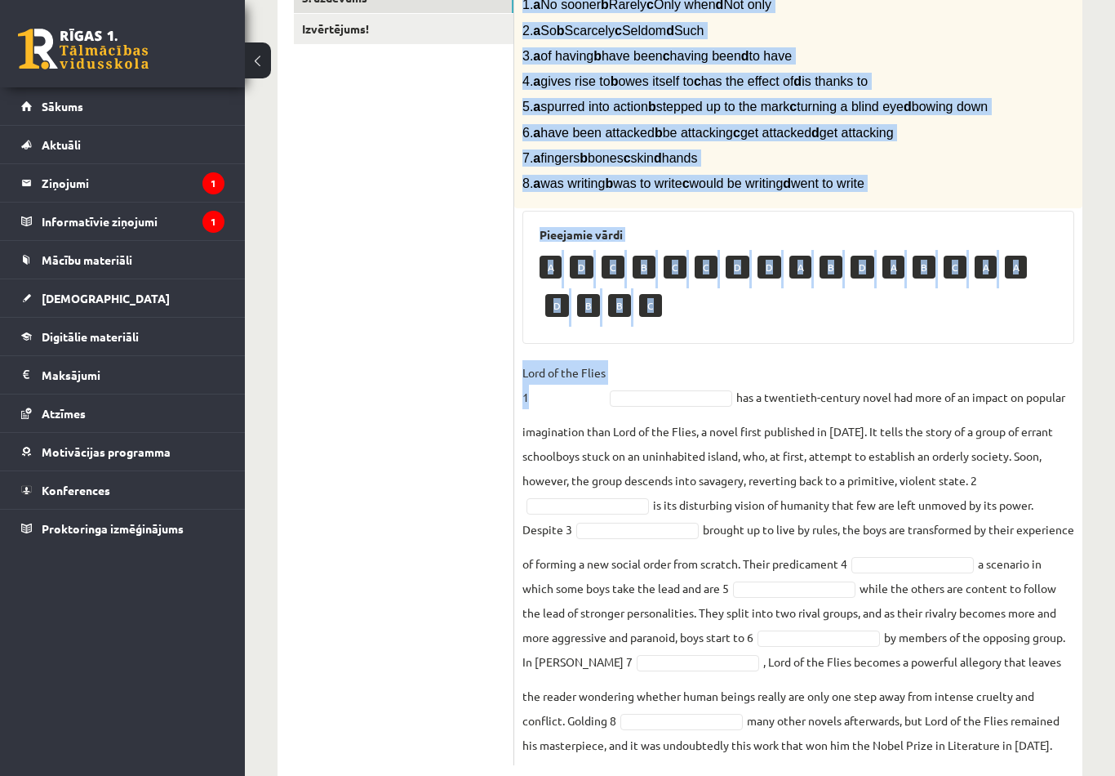
scroll to position [429, 0]
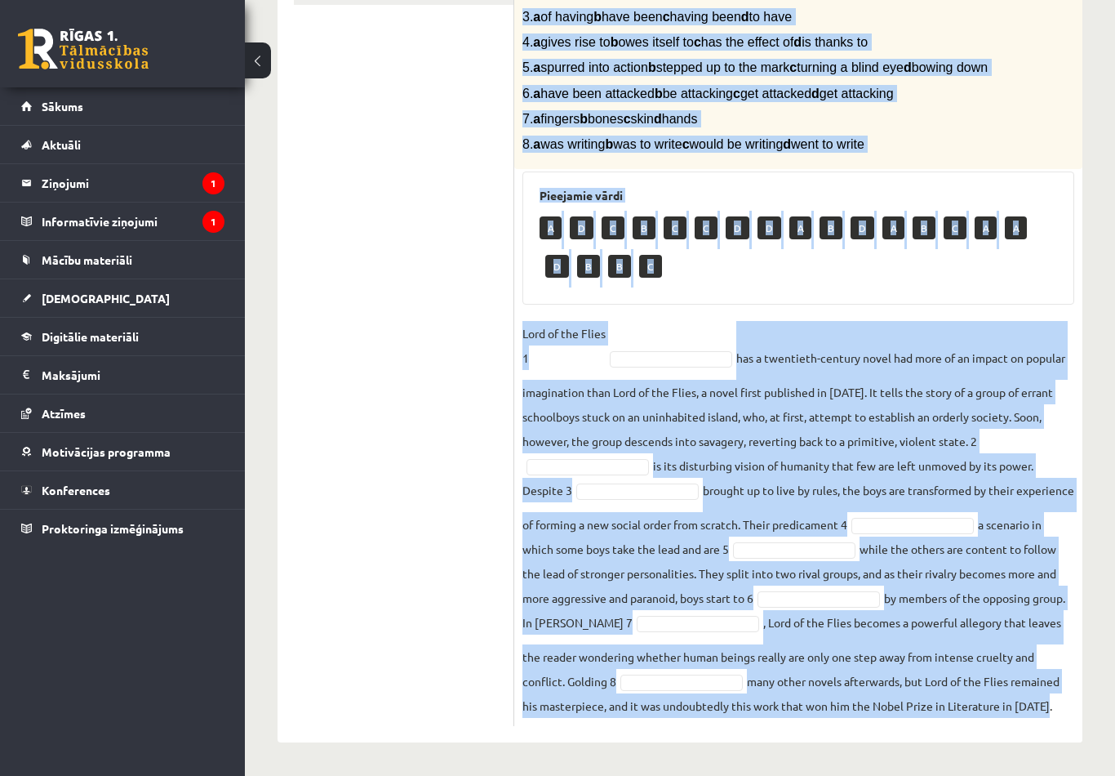
click at [415, 363] on ul "1. uzdevums 2. uzdevums 3. uzdevums Izvērtējums!" at bounding box center [404, 303] width 220 height 843
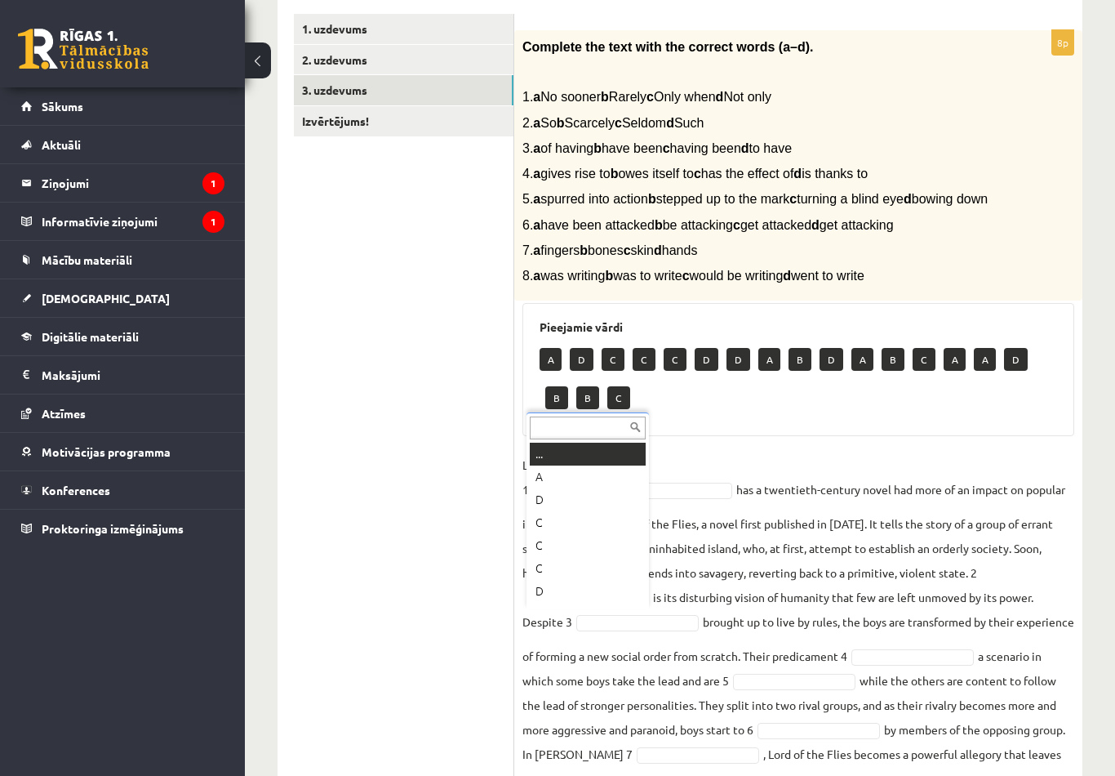
scroll to position [236, 0]
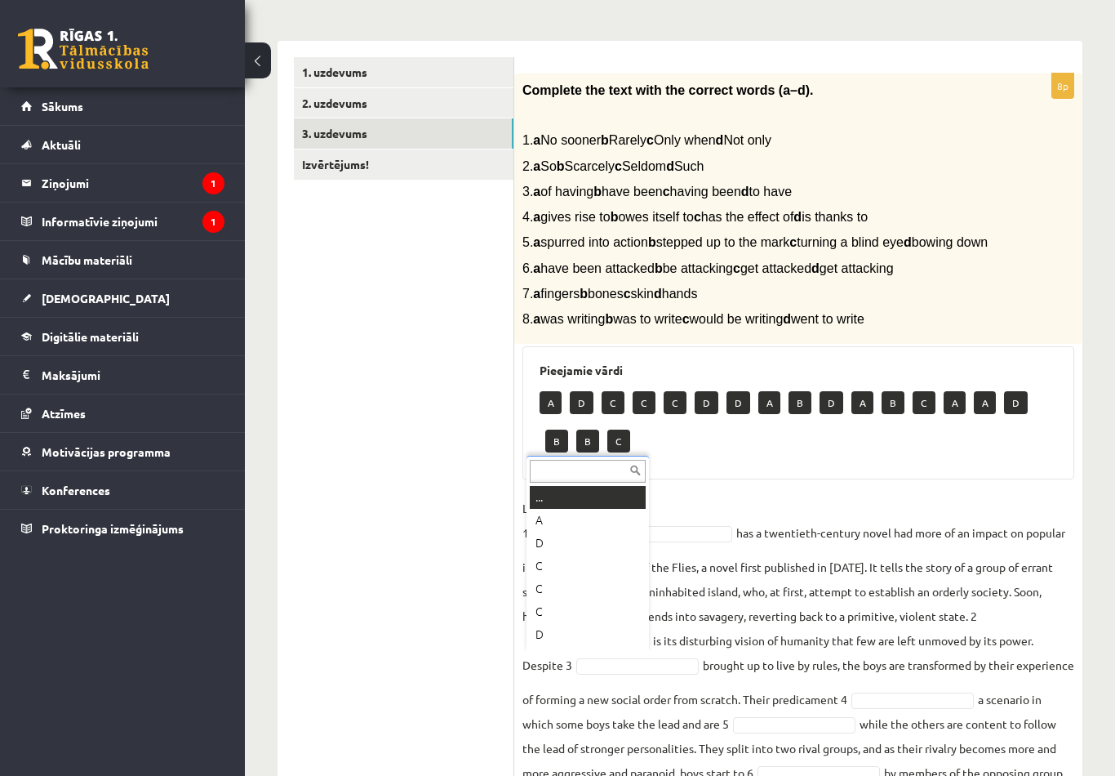
click at [400, 481] on ul "1. uzdevums 2. uzdevums 3. uzdevums Izvērtējums!" at bounding box center [404, 478] width 220 height 843
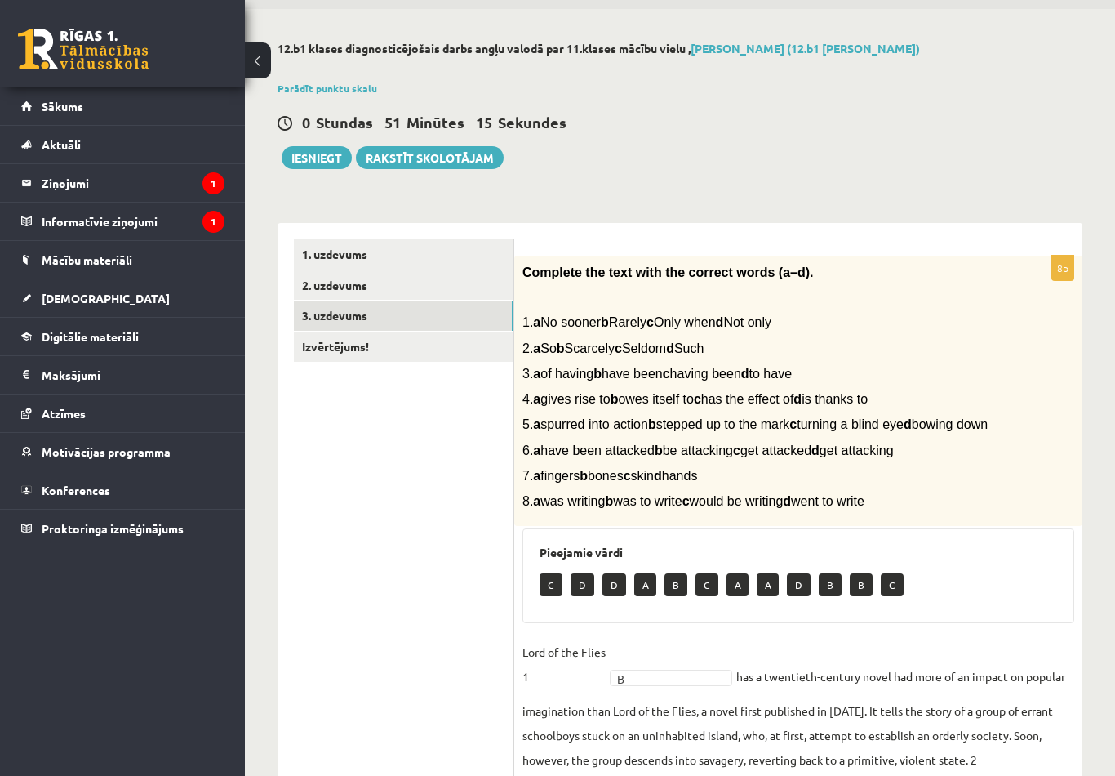
scroll to position [0, 0]
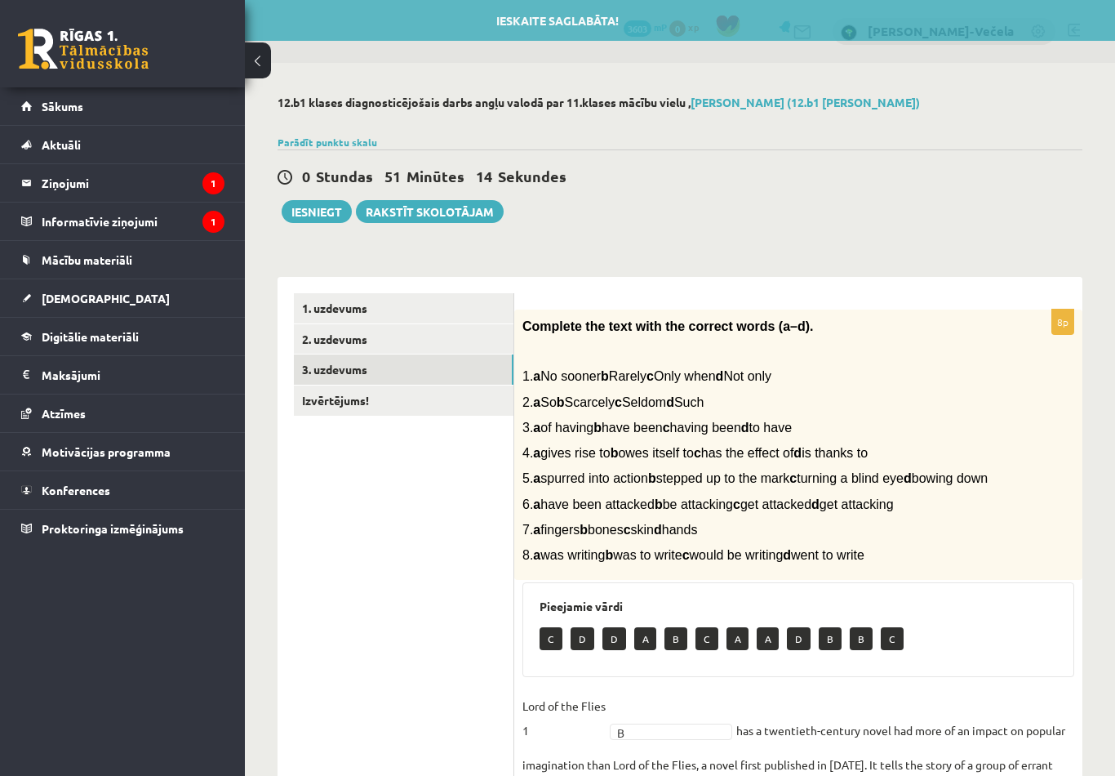
click at [299, 208] on button "Iesniegt" at bounding box center [317, 211] width 70 height 23
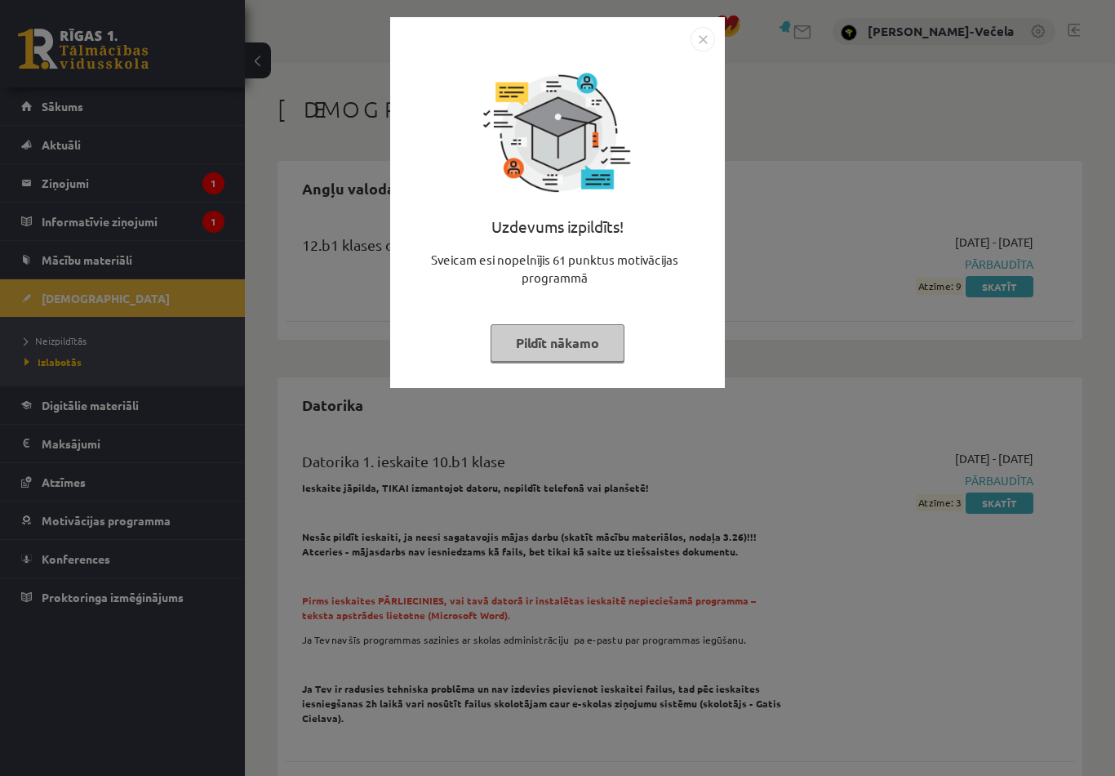
click at [546, 358] on button "Pildīt nākamo" at bounding box center [558, 343] width 134 height 38
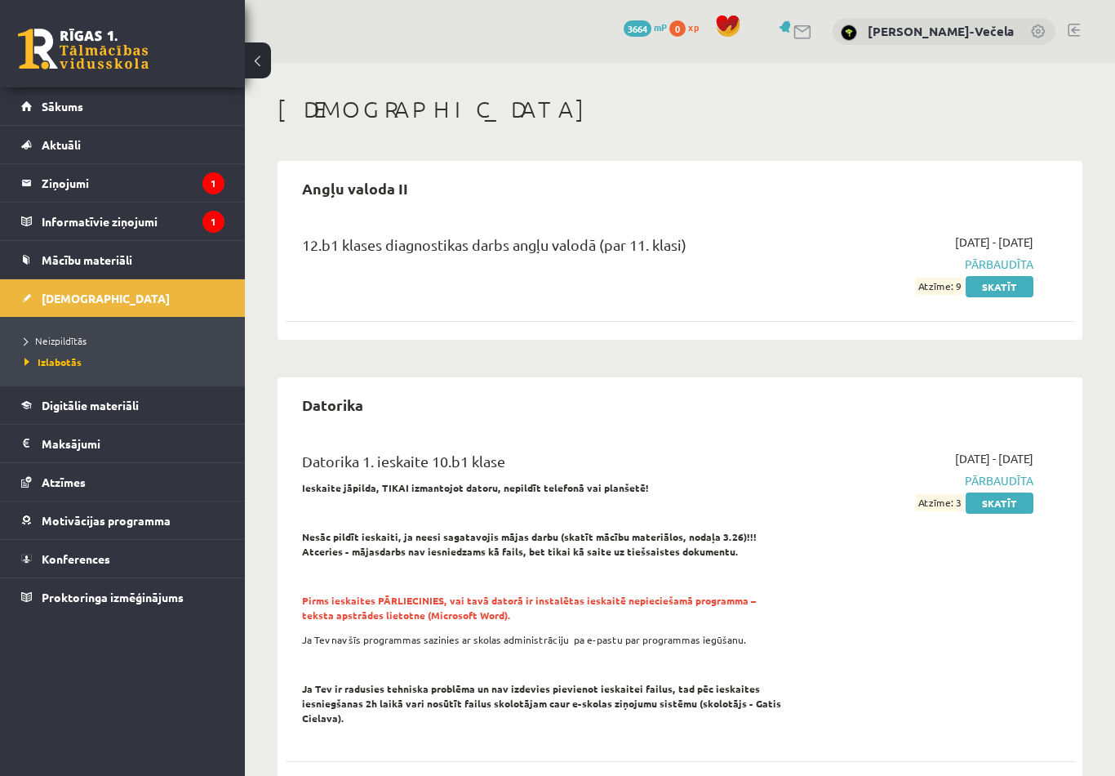
click at [39, 305] on link "[DEMOGRAPHIC_DATA]" at bounding box center [122, 298] width 203 height 38
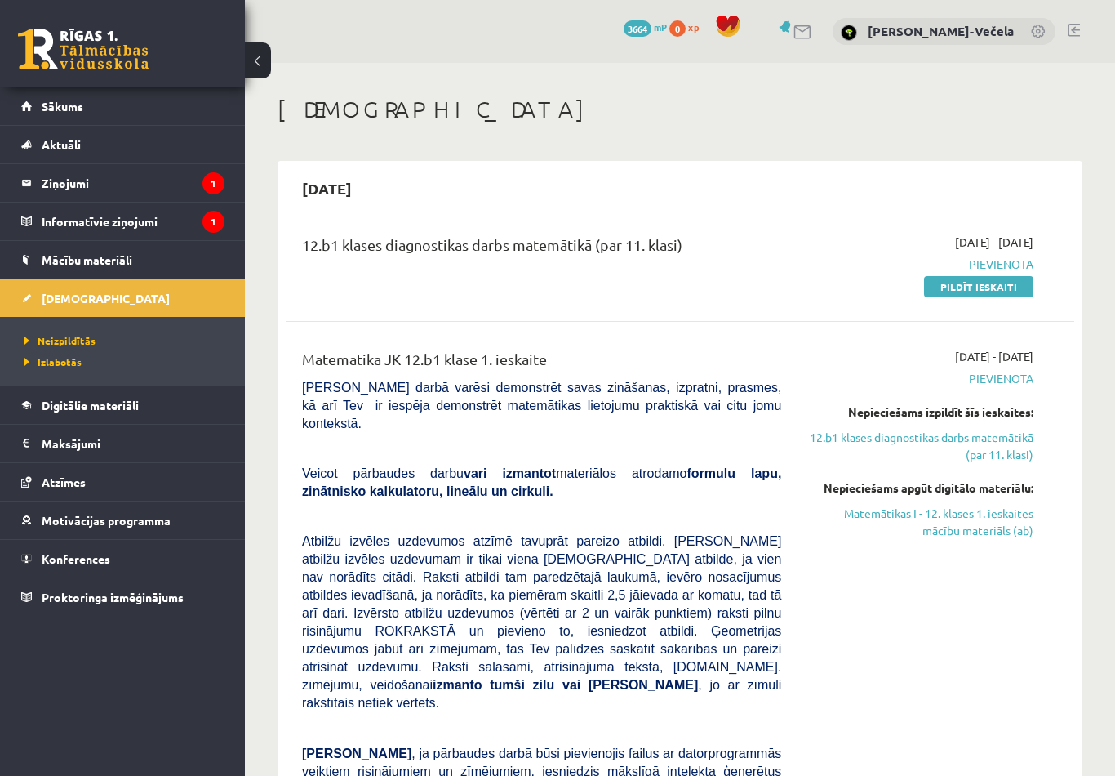
click at [56, 325] on ul "Neizpildītās Izlabotās" at bounding box center [122, 351] width 245 height 69
click at [41, 337] on span "Neizpildītās" at bounding box center [59, 340] width 71 height 13
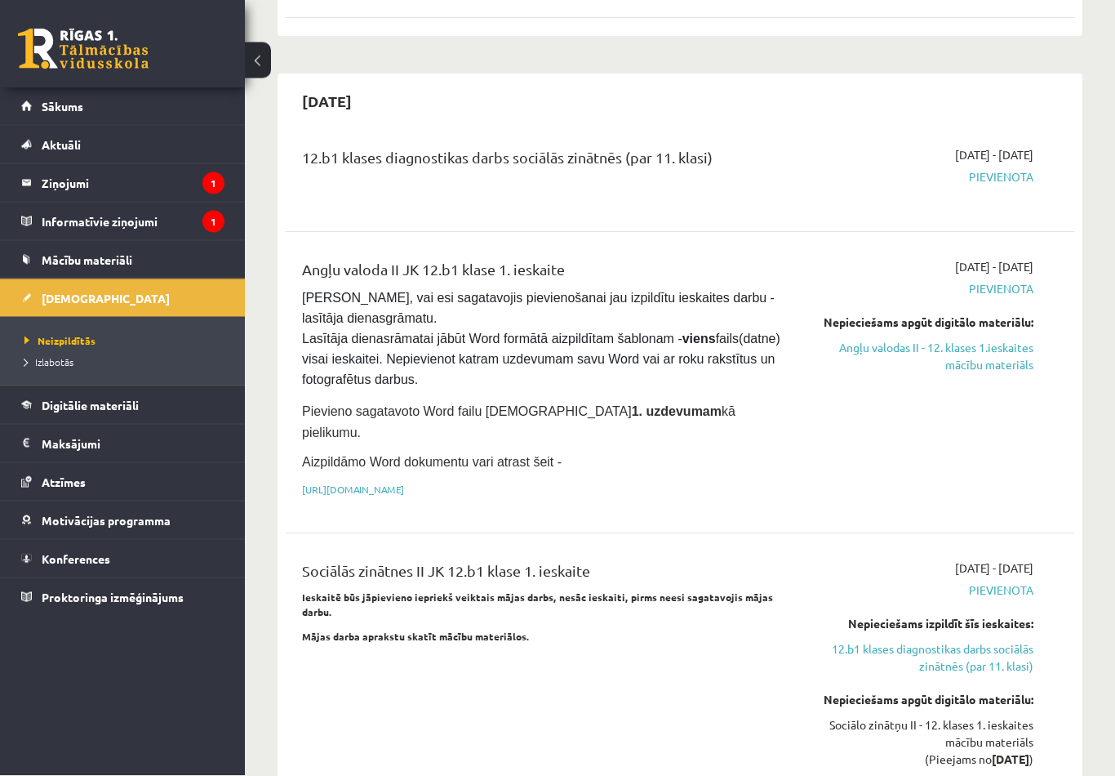
scroll to position [1034, 0]
click at [975, 339] on link "Angļu valodas II - 12. klases 1.ieskaites mācību materiāls" at bounding box center [920, 356] width 228 height 34
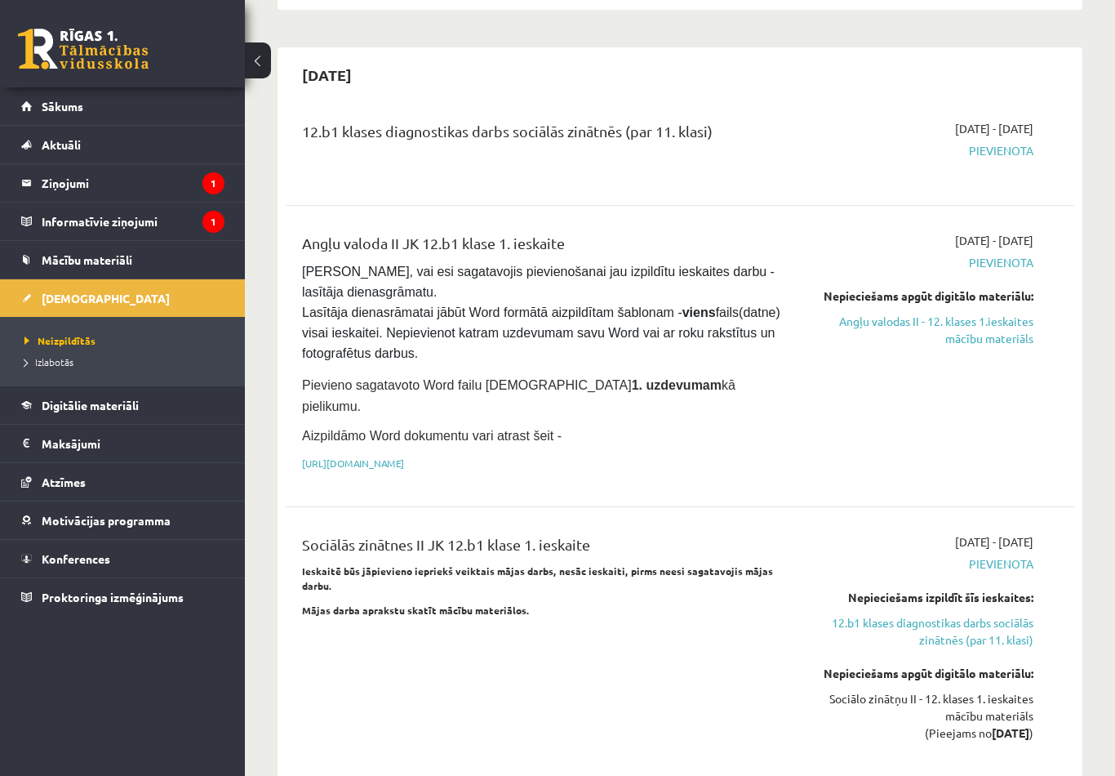
click at [991, 614] on link "12.b1 klases diagnostikas darbs sociālās zinātnēs (par 11. klasi)" at bounding box center [920, 631] width 228 height 34
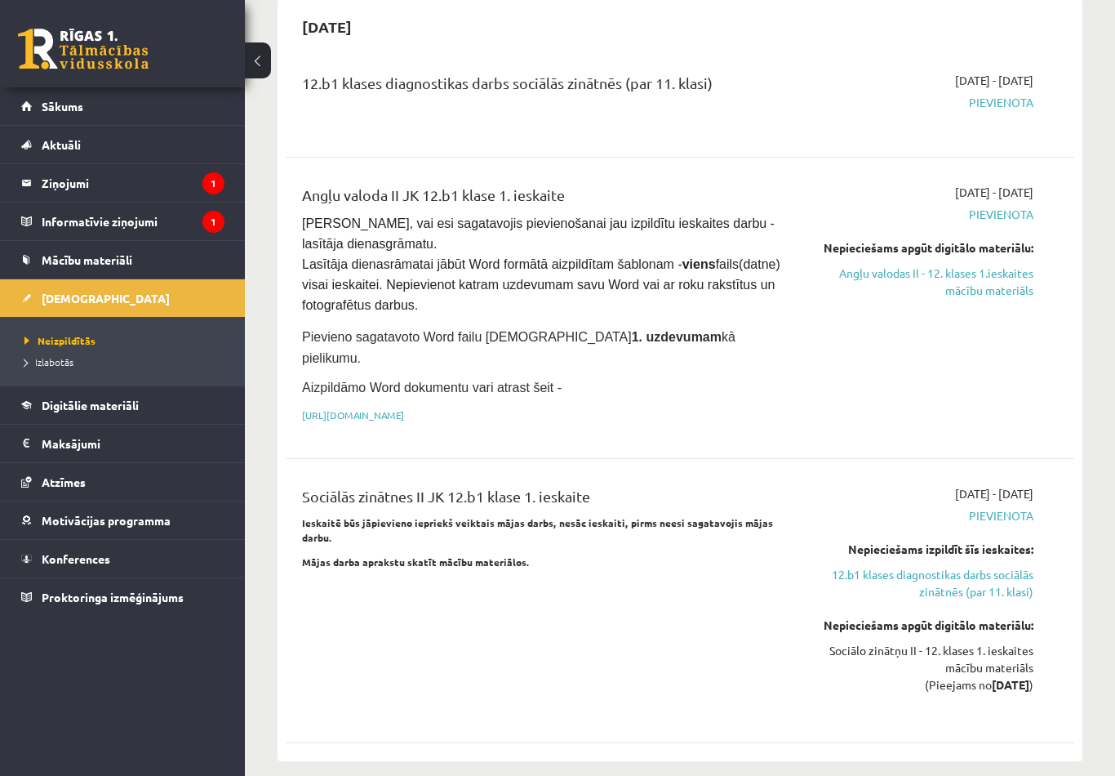
click at [1006, 566] on link "12.b1 klases diagnostikas darbs sociālās zinātnēs (par 11. klasi)" at bounding box center [920, 583] width 228 height 34
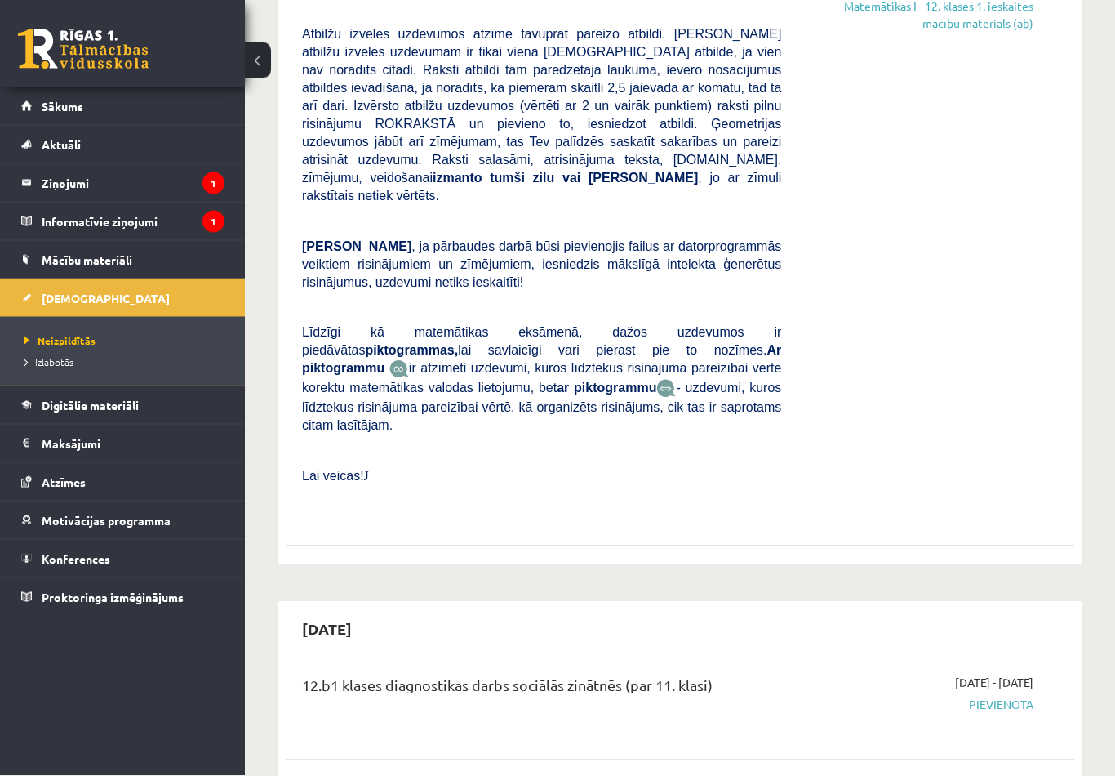
scroll to position [0, 0]
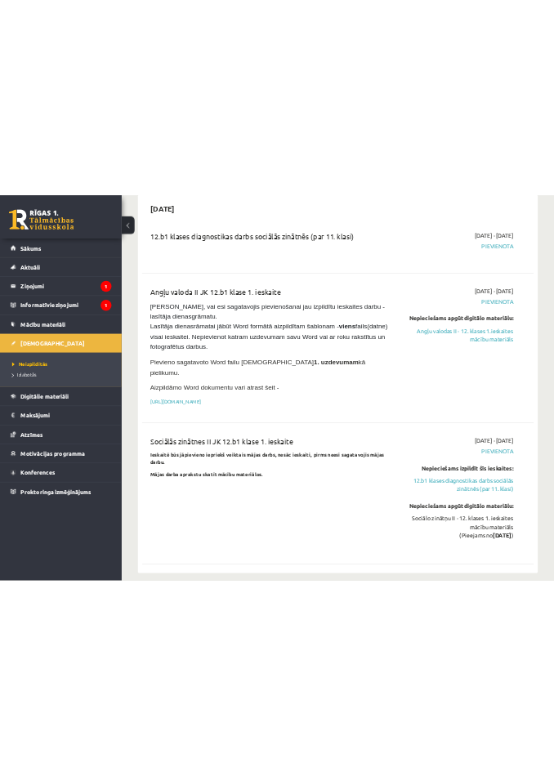
scroll to position [1448, 0]
